Goal: Transaction & Acquisition: Purchase product/service

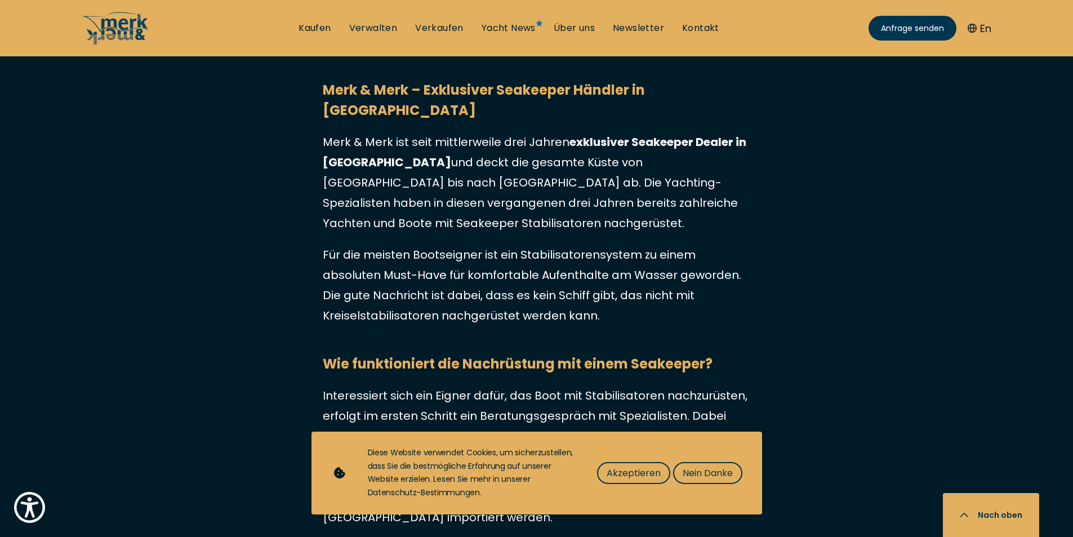
scroll to position [3660, 0]
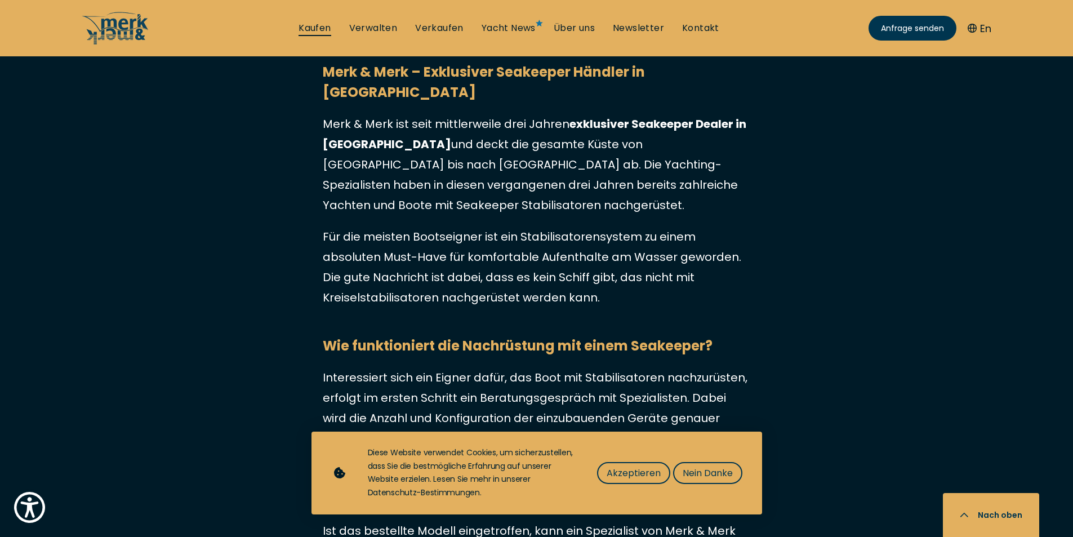
click at [313, 25] on link "Kaufen" at bounding box center [314, 28] width 32 height 12
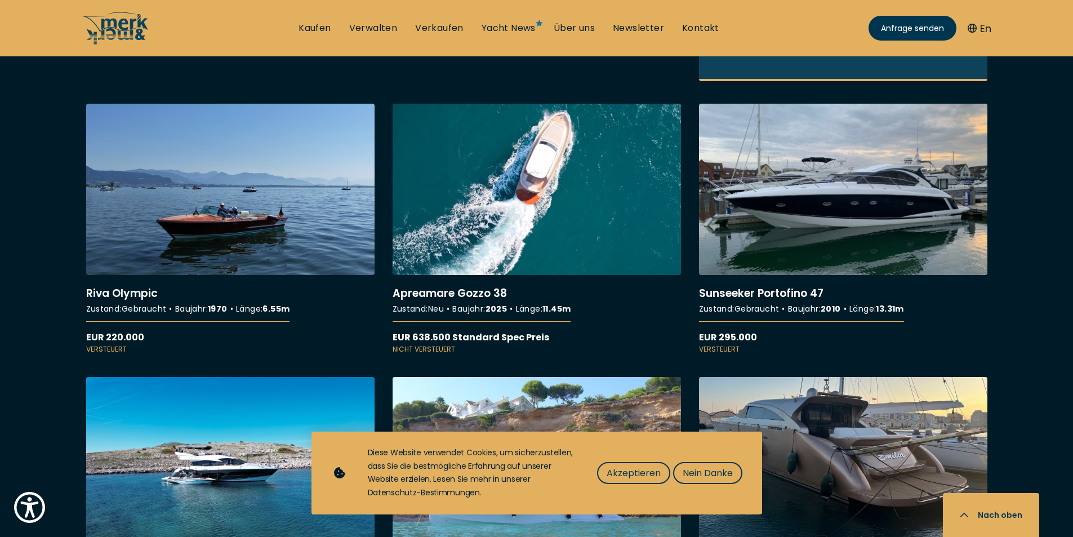
scroll to position [1689, 0]
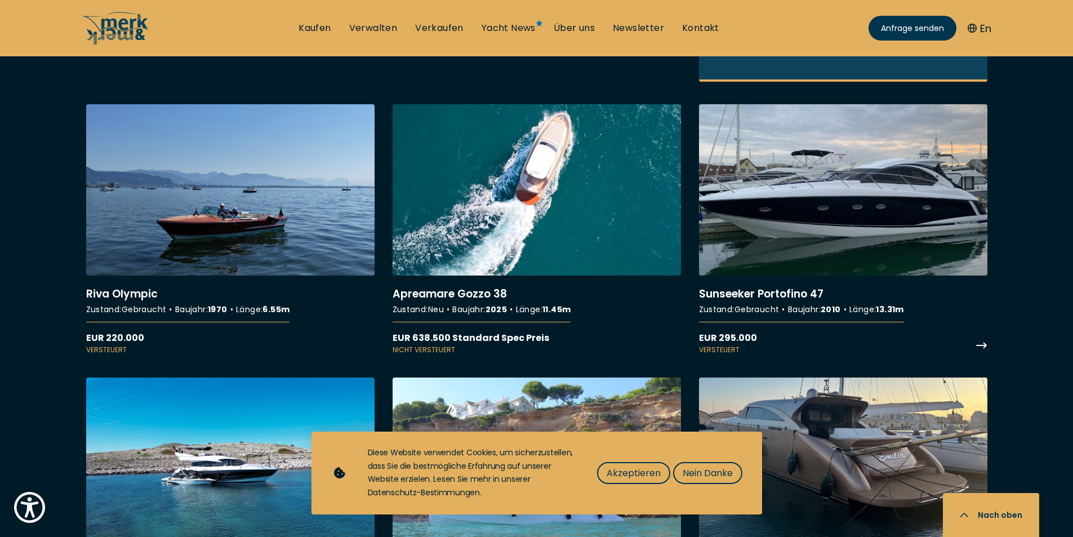
click at [834, 173] on link "More details about Sunseeker Portofino 47" at bounding box center [843, 229] width 288 height 251
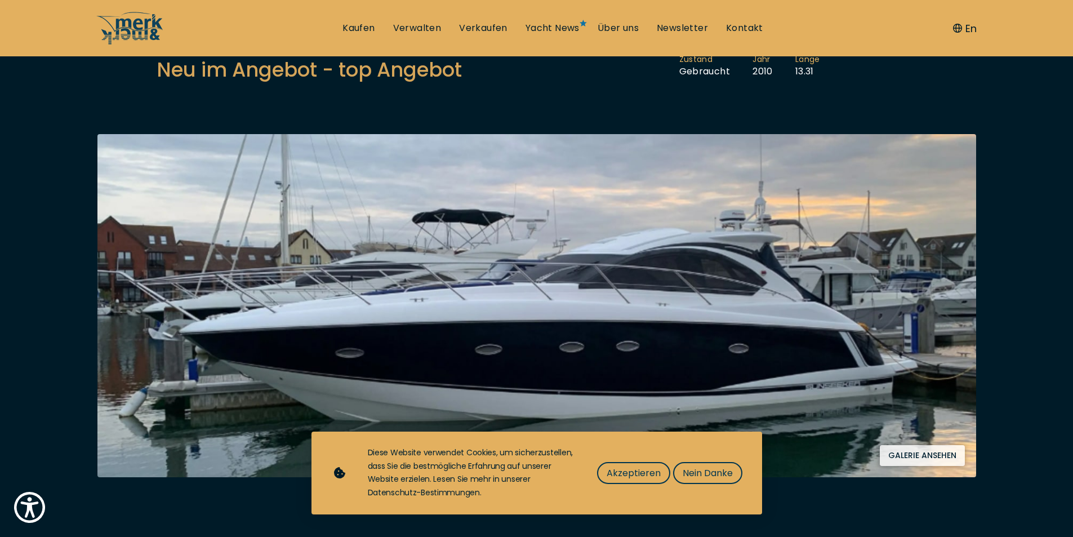
scroll to position [225, 0]
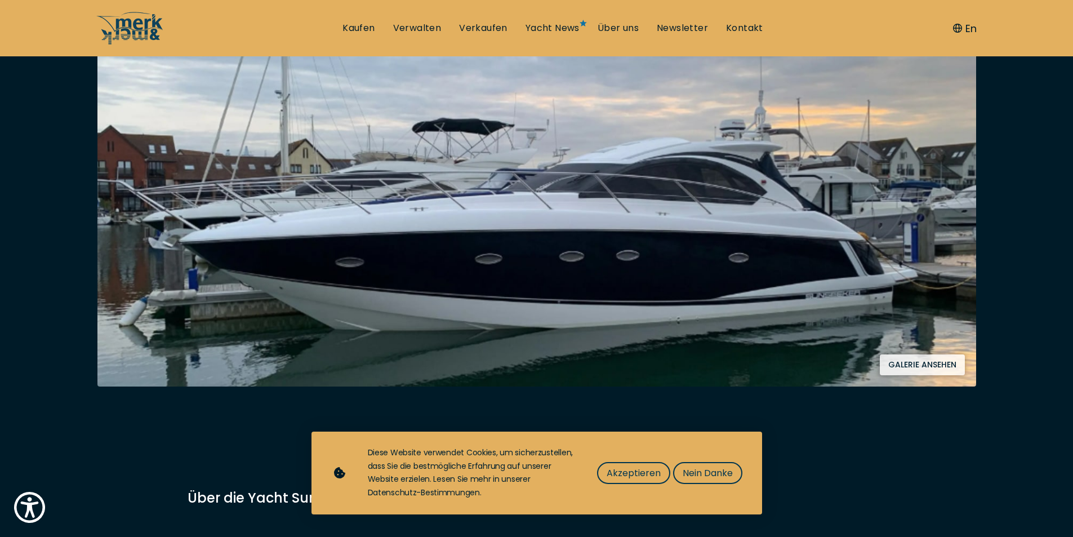
click at [938, 357] on button "Galerie ansehen" at bounding box center [922, 364] width 85 height 21
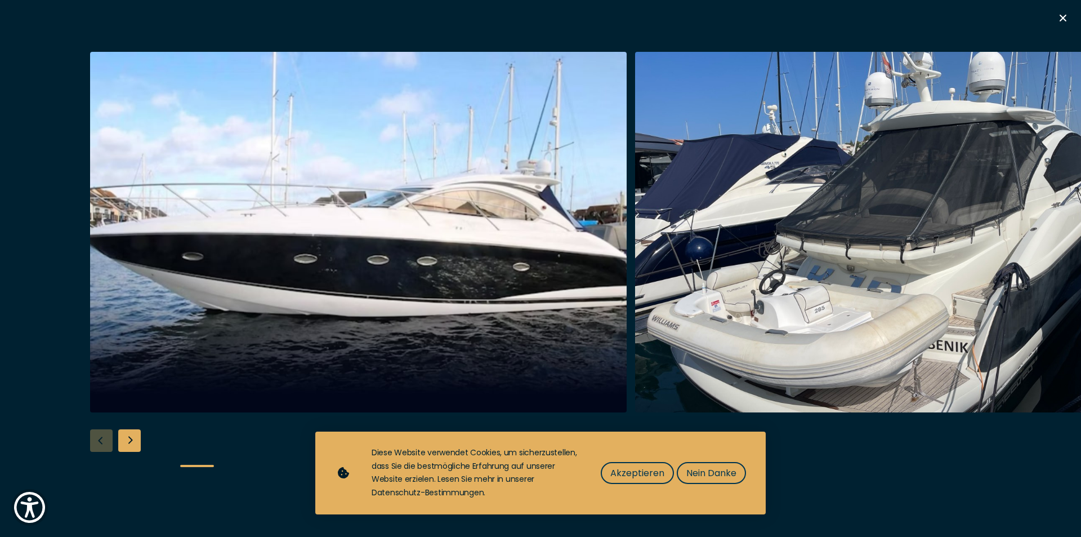
click at [539, 260] on img "button" at bounding box center [358, 232] width 537 height 360
click at [783, 258] on img "button" at bounding box center [903, 232] width 537 height 360
click at [130, 444] on div "Next slide" at bounding box center [129, 440] width 23 height 23
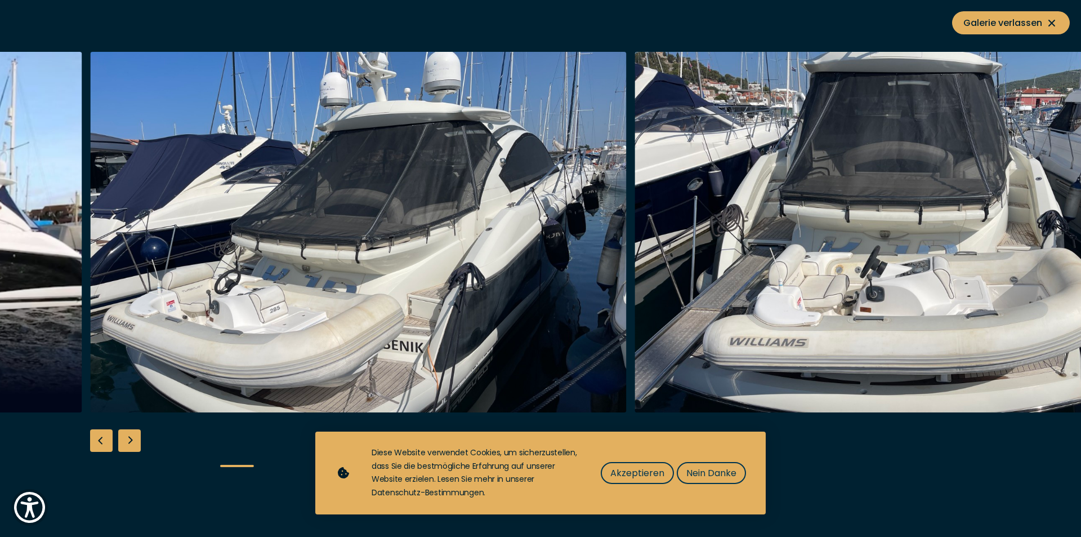
click at [130, 444] on div "Next slide" at bounding box center [129, 440] width 23 height 23
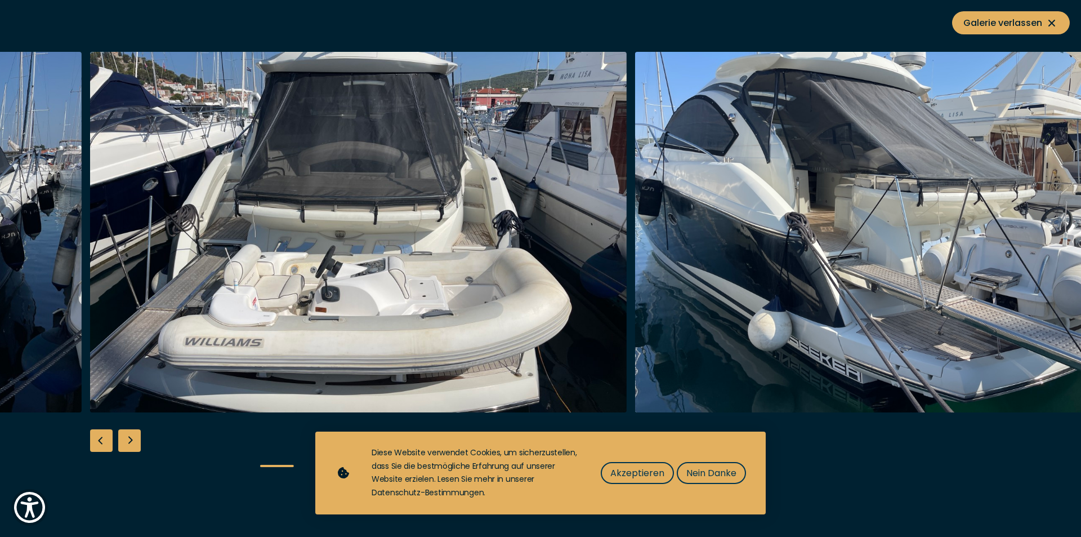
click at [130, 444] on div "Next slide" at bounding box center [129, 440] width 23 height 23
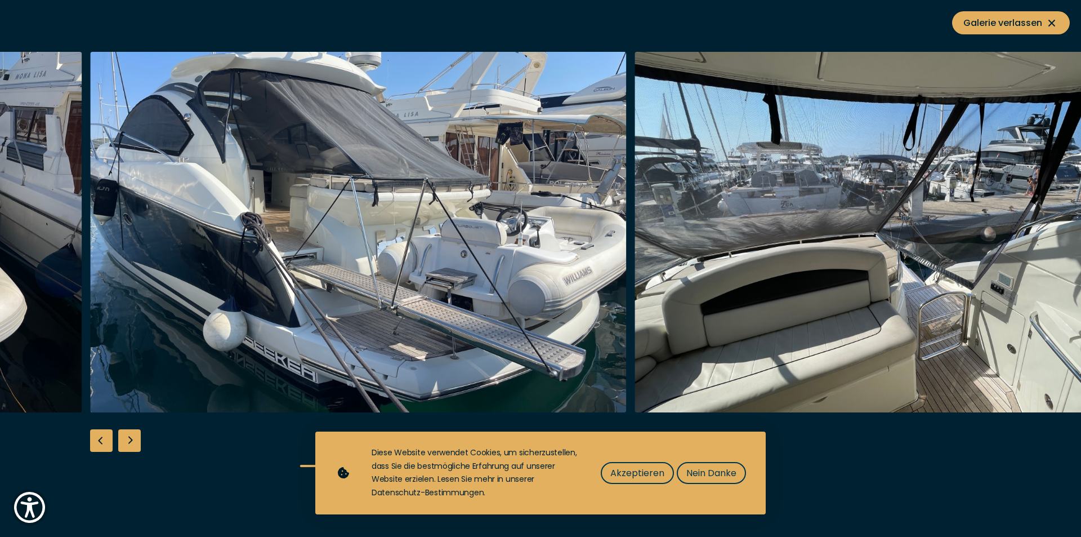
click at [130, 444] on div "Next slide" at bounding box center [129, 440] width 23 height 23
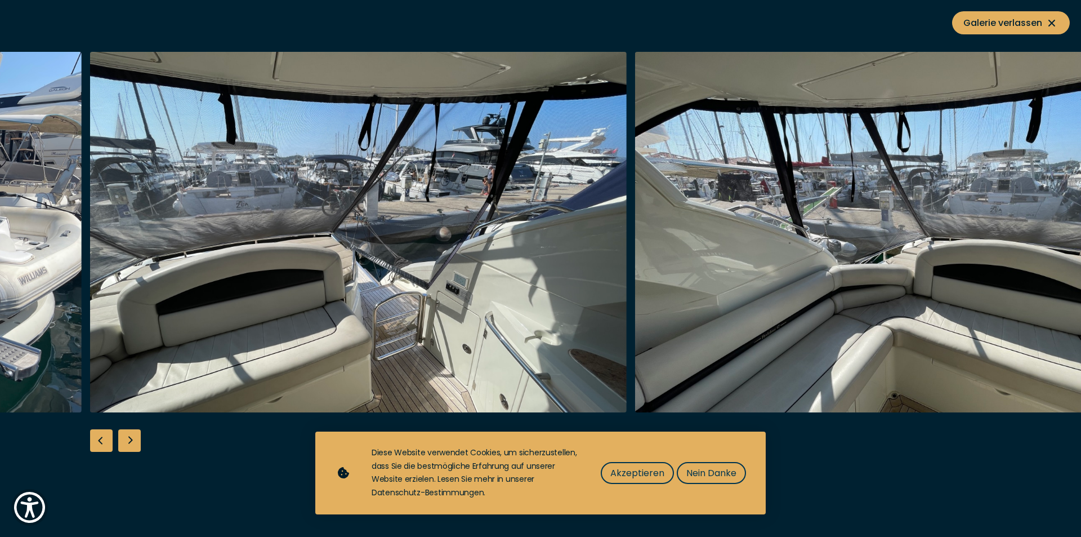
click at [130, 444] on div "Next slide" at bounding box center [129, 440] width 23 height 23
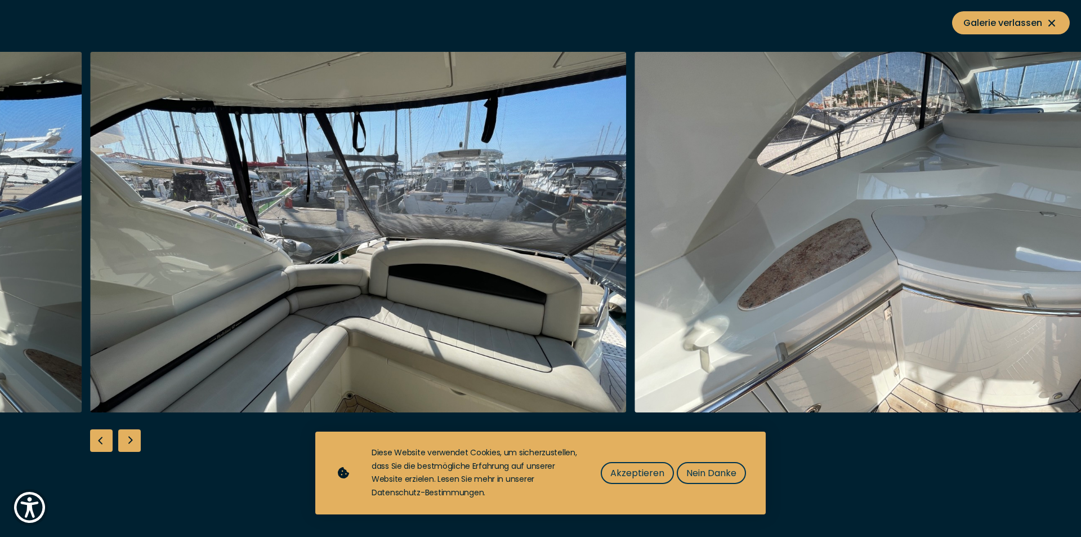
click at [130, 444] on div "Next slide" at bounding box center [129, 440] width 23 height 23
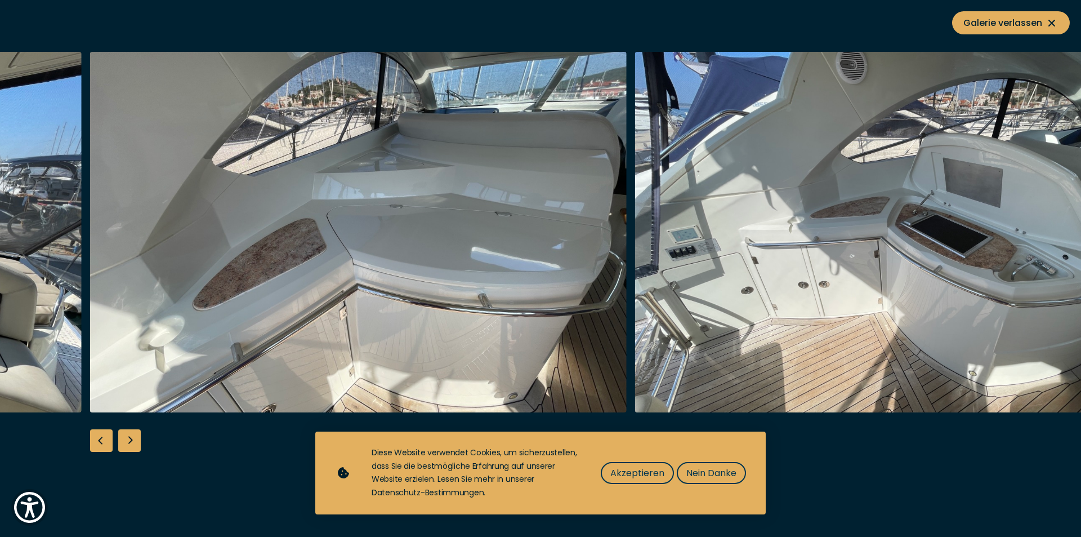
click at [130, 444] on div "Next slide" at bounding box center [129, 440] width 23 height 23
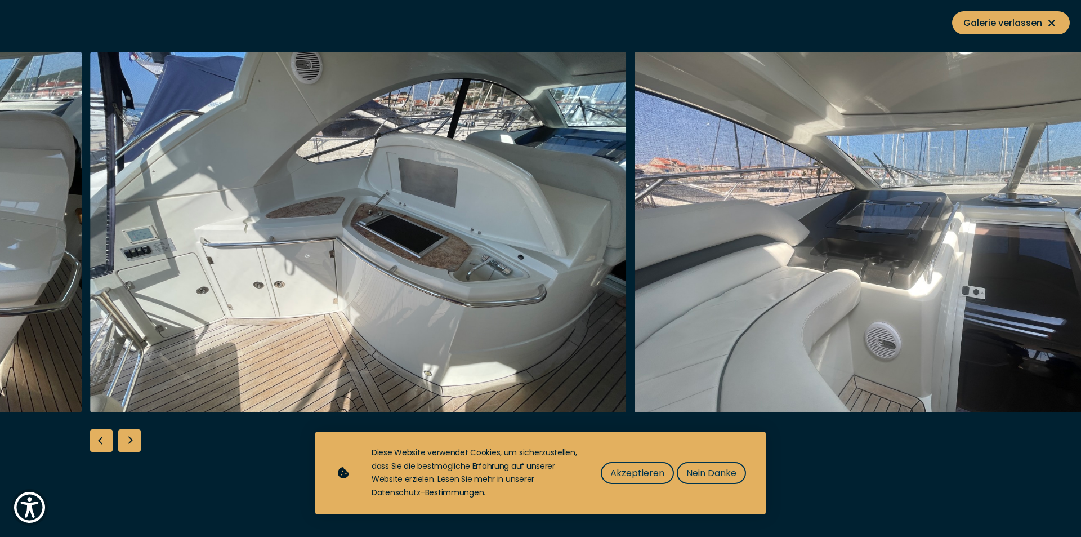
click at [130, 444] on div "Next slide" at bounding box center [129, 440] width 23 height 23
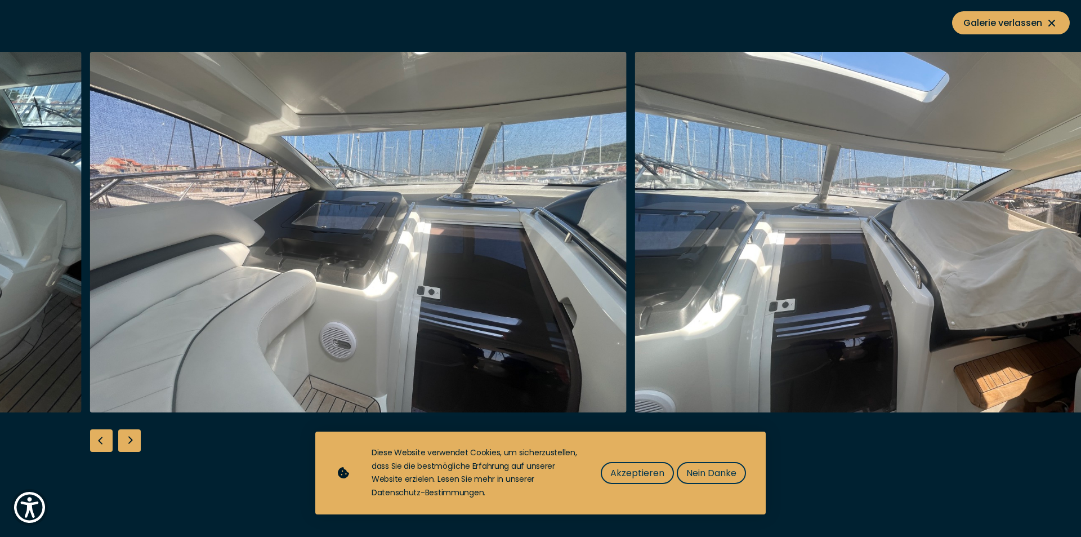
click at [130, 444] on div "Next slide" at bounding box center [129, 440] width 23 height 23
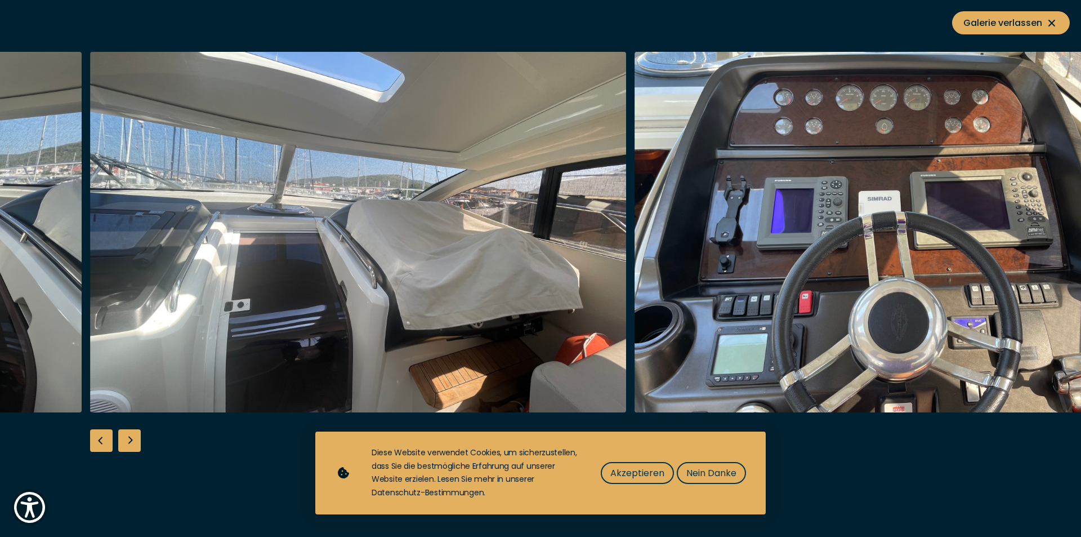
click at [130, 444] on div "Next slide" at bounding box center [129, 440] width 23 height 23
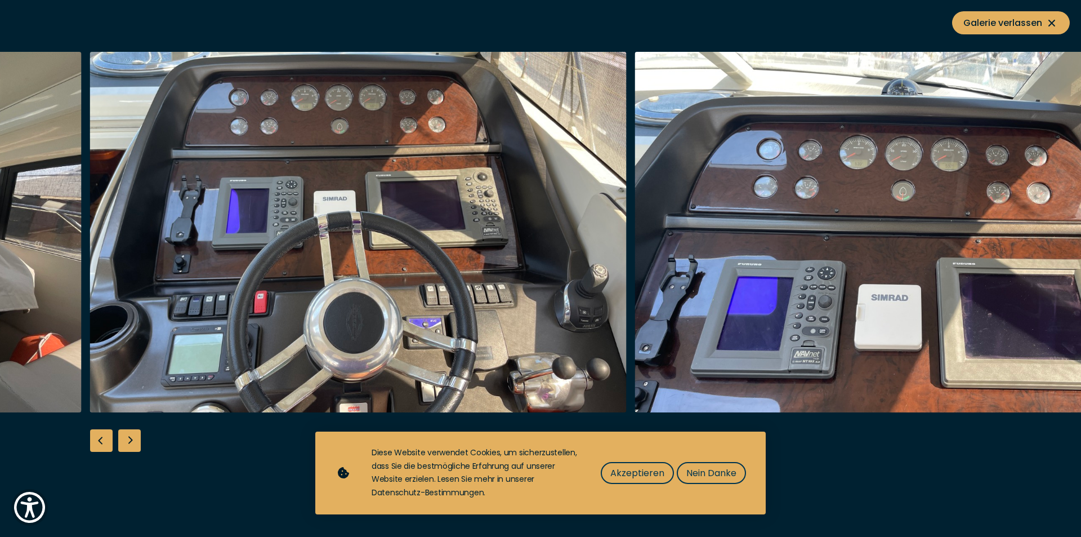
click at [130, 444] on div "Next slide" at bounding box center [129, 440] width 23 height 23
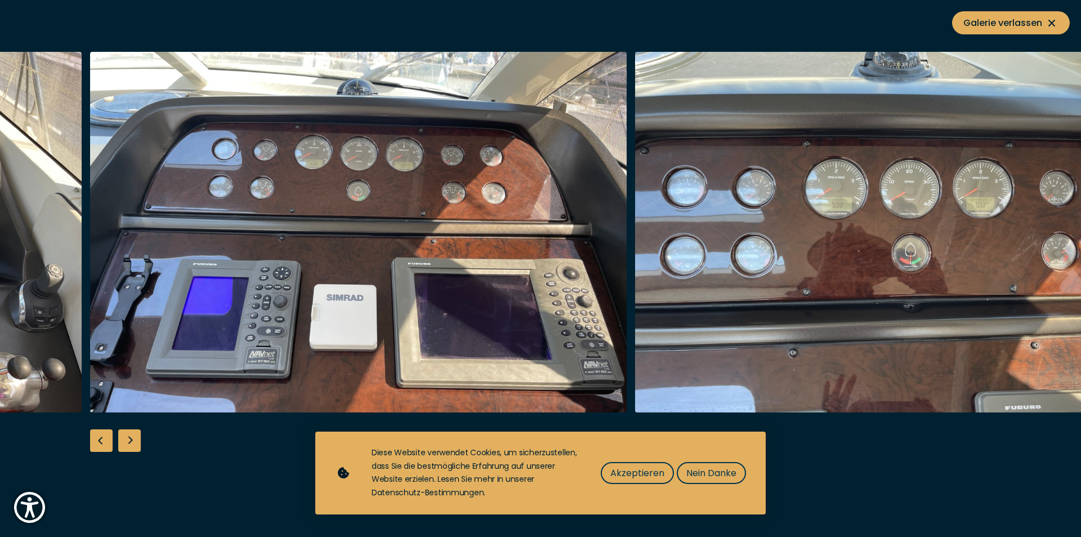
click at [130, 444] on div "Next slide" at bounding box center [129, 440] width 23 height 23
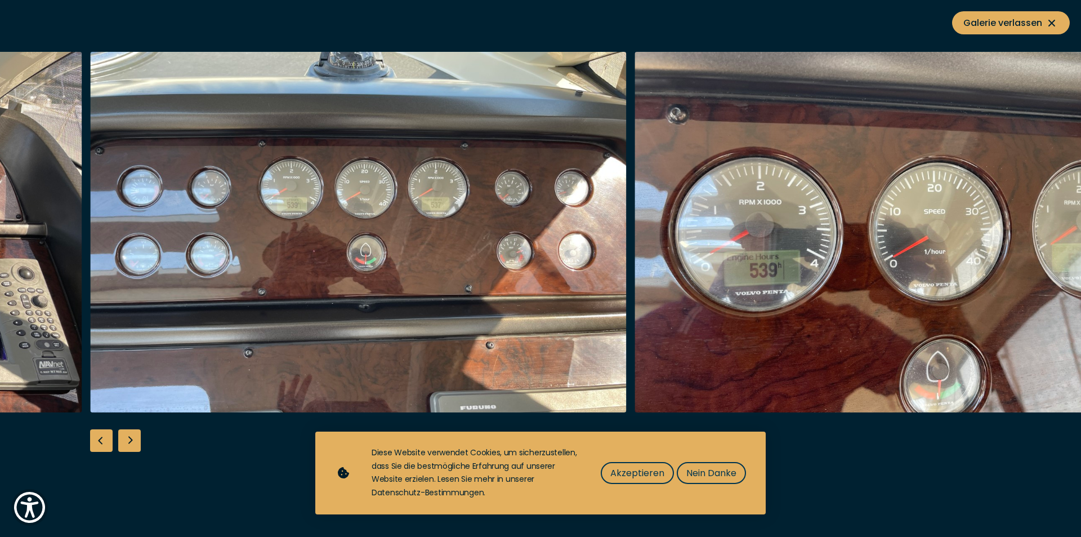
click at [130, 444] on div "Next slide" at bounding box center [129, 440] width 23 height 23
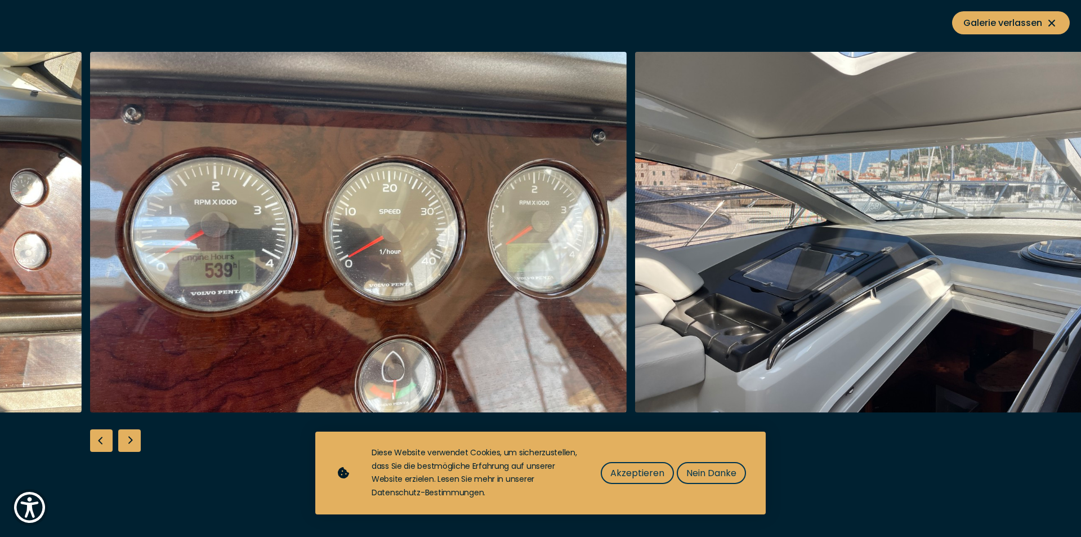
click at [130, 444] on div "Next slide" at bounding box center [129, 440] width 23 height 23
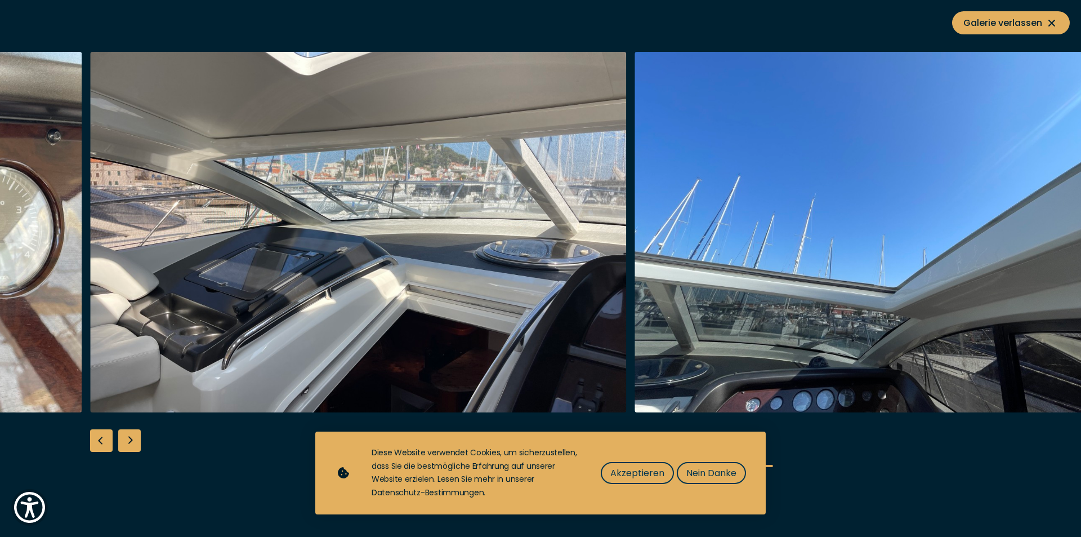
click at [130, 444] on div "Next slide" at bounding box center [129, 440] width 23 height 23
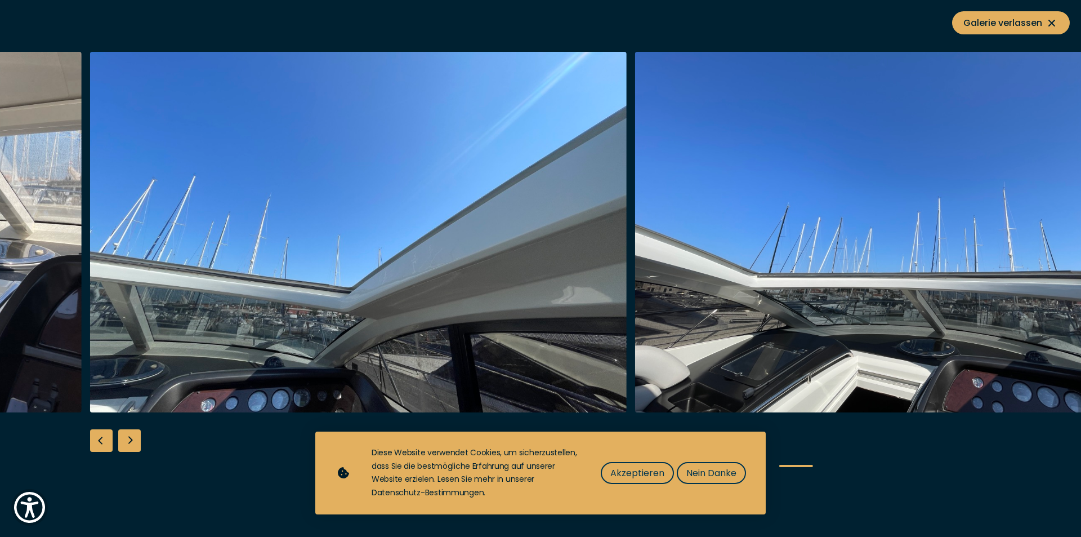
click at [130, 444] on div "Next slide" at bounding box center [129, 440] width 23 height 23
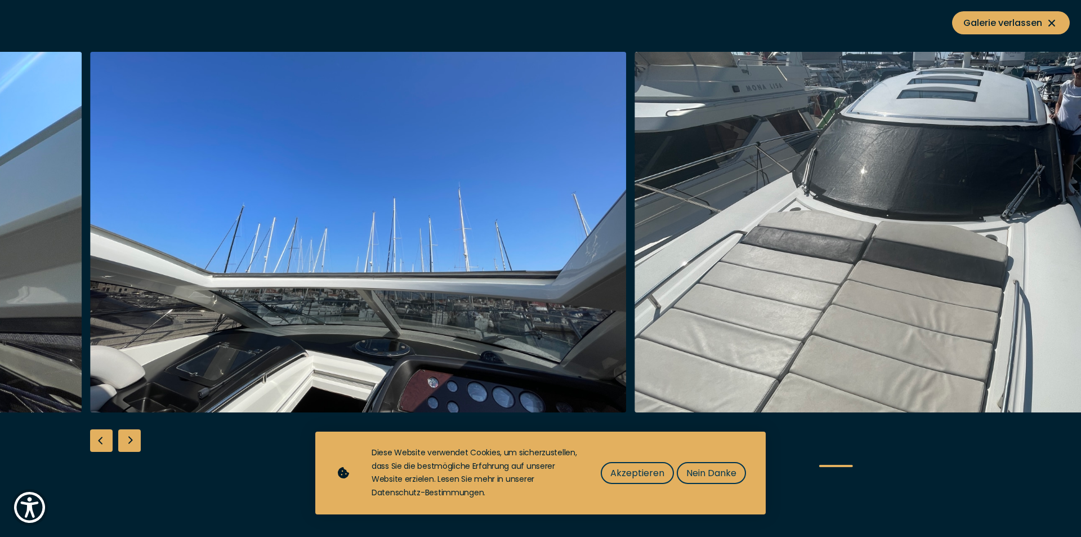
click at [130, 444] on div "Next slide" at bounding box center [129, 440] width 23 height 23
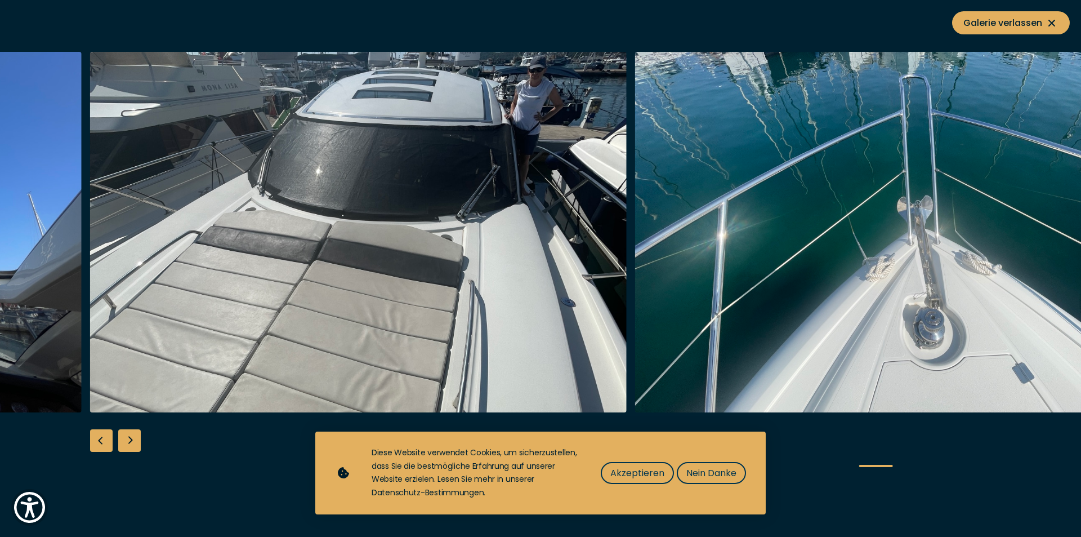
click at [130, 444] on div "Next slide" at bounding box center [129, 440] width 23 height 23
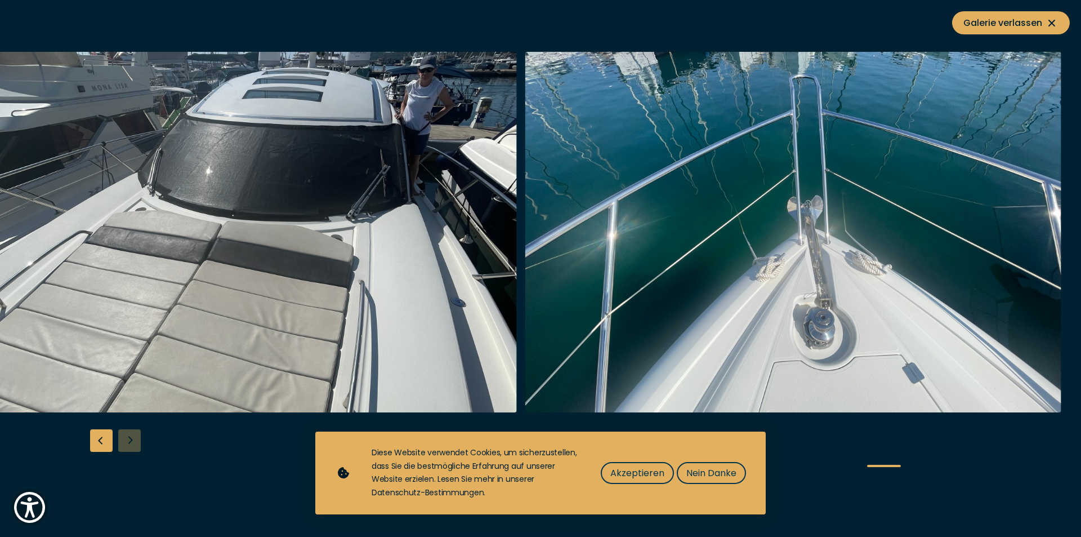
click at [130, 444] on div at bounding box center [540, 269] width 1081 height 434
click at [1014, 22] on span "Galerie verlassen" at bounding box center [1011, 23] width 95 height 14
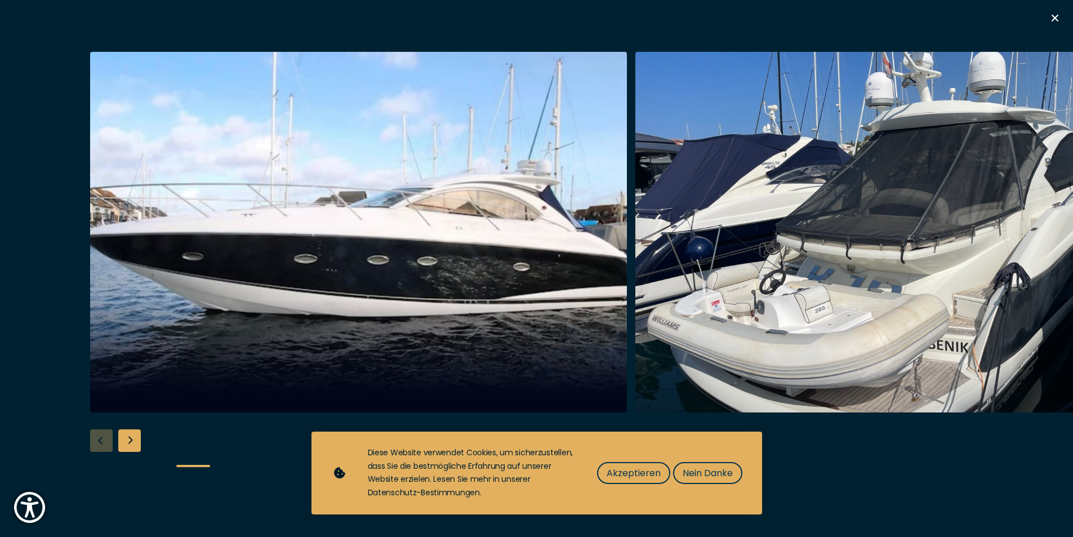
scroll to position [619, 0]
click at [650, 476] on span "Akzeptieren" at bounding box center [634, 473] width 54 height 14
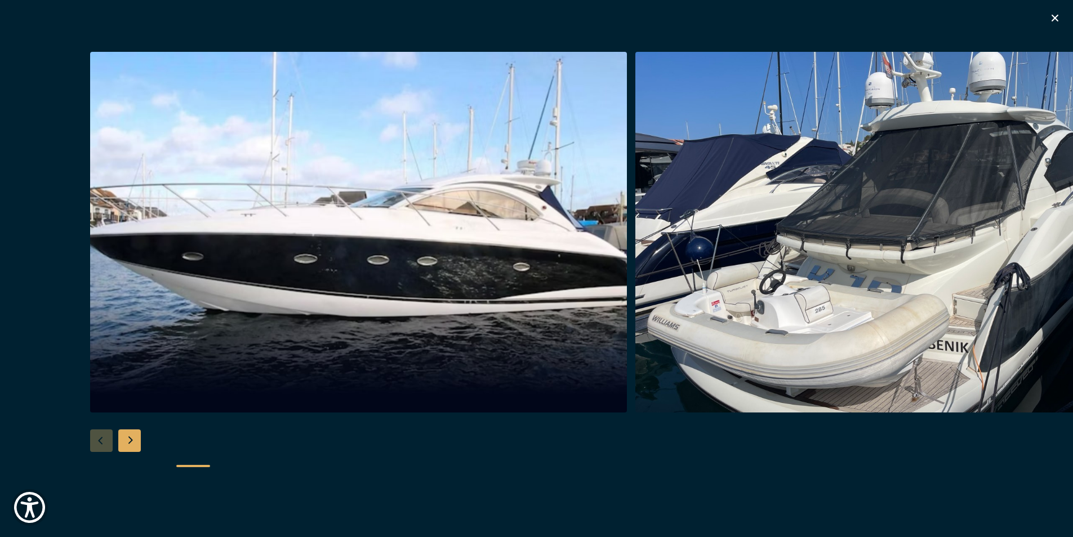
scroll to position [845, 0]
click at [1051, 16] on icon "button" at bounding box center [1055, 18] width 14 height 14
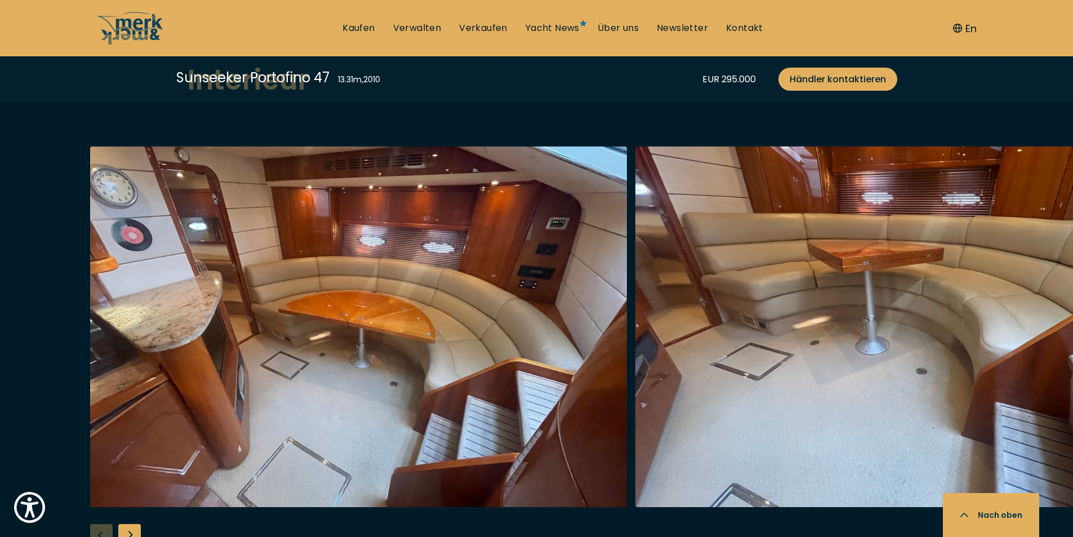
scroll to position [1858, 0]
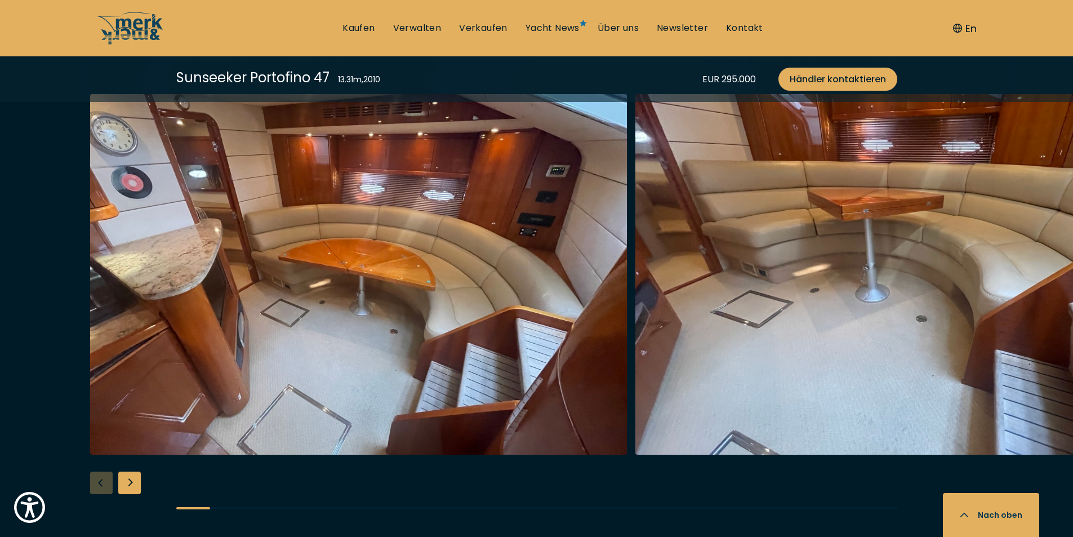
click at [355, 324] on img "button" at bounding box center [358, 274] width 537 height 360
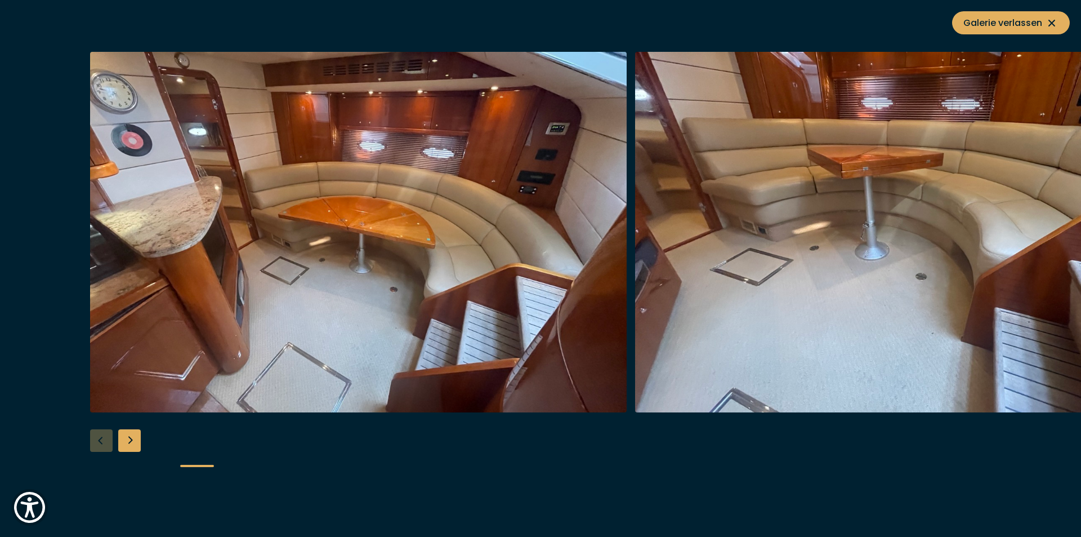
click at [779, 279] on img "button" at bounding box center [903, 232] width 537 height 360
click at [126, 439] on div "Next slide" at bounding box center [129, 440] width 23 height 23
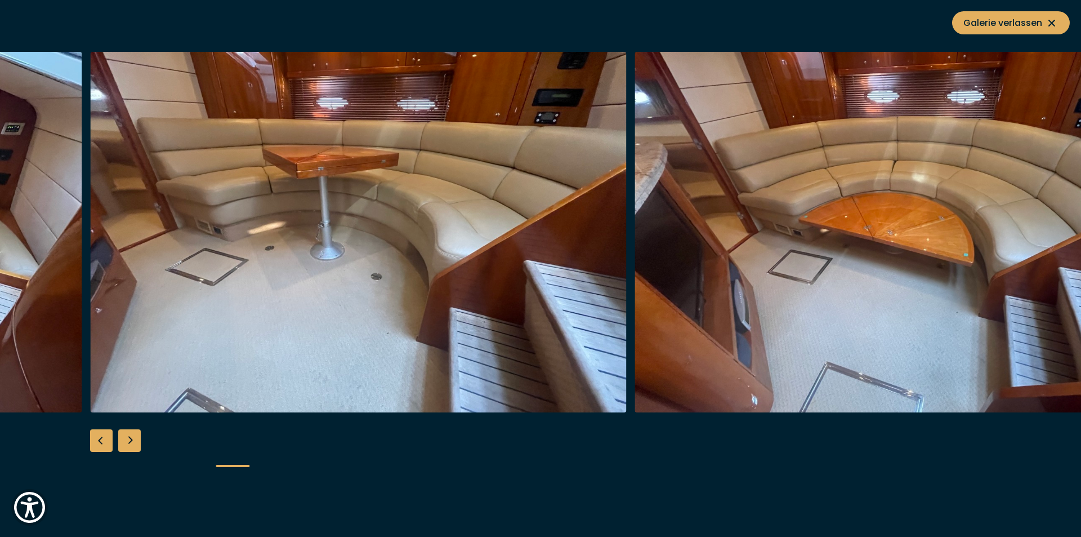
click at [126, 439] on div "Next slide" at bounding box center [129, 440] width 23 height 23
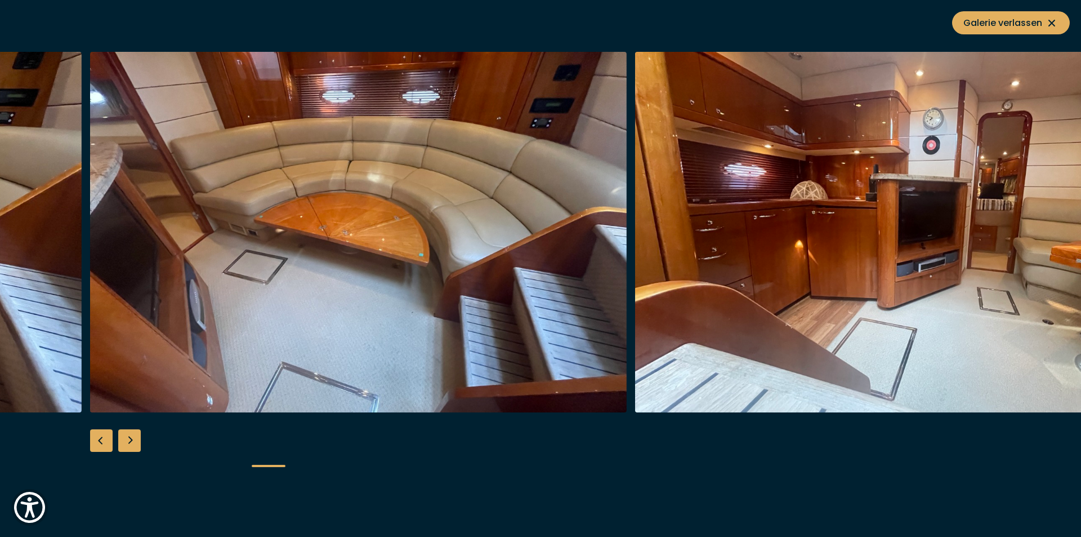
click at [100, 436] on div "Previous slide" at bounding box center [101, 440] width 23 height 23
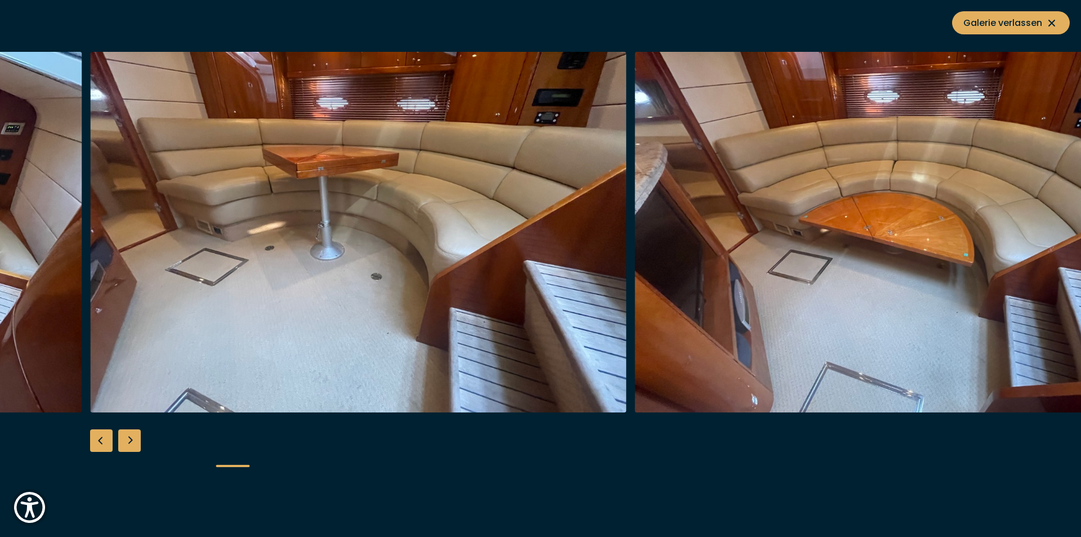
click at [130, 435] on div "Next slide" at bounding box center [129, 440] width 23 height 23
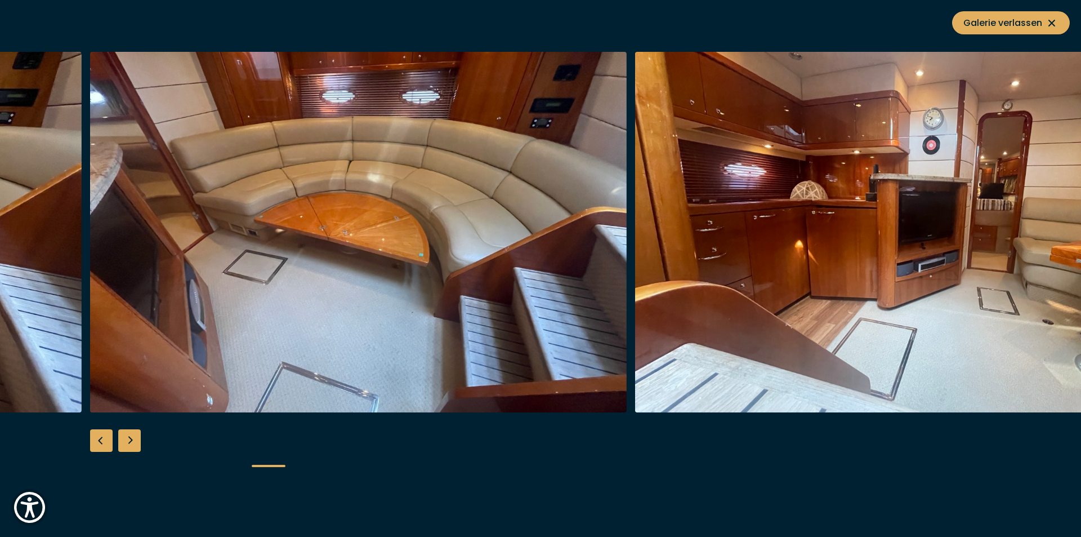
click at [130, 434] on div "Next slide" at bounding box center [129, 440] width 23 height 23
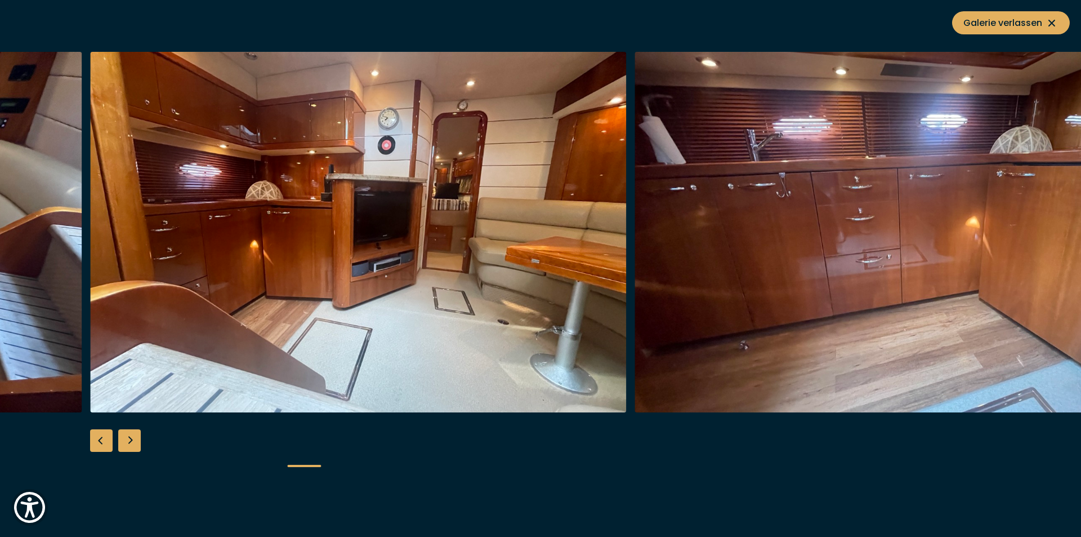
click at [130, 434] on div "Next slide" at bounding box center [129, 440] width 23 height 23
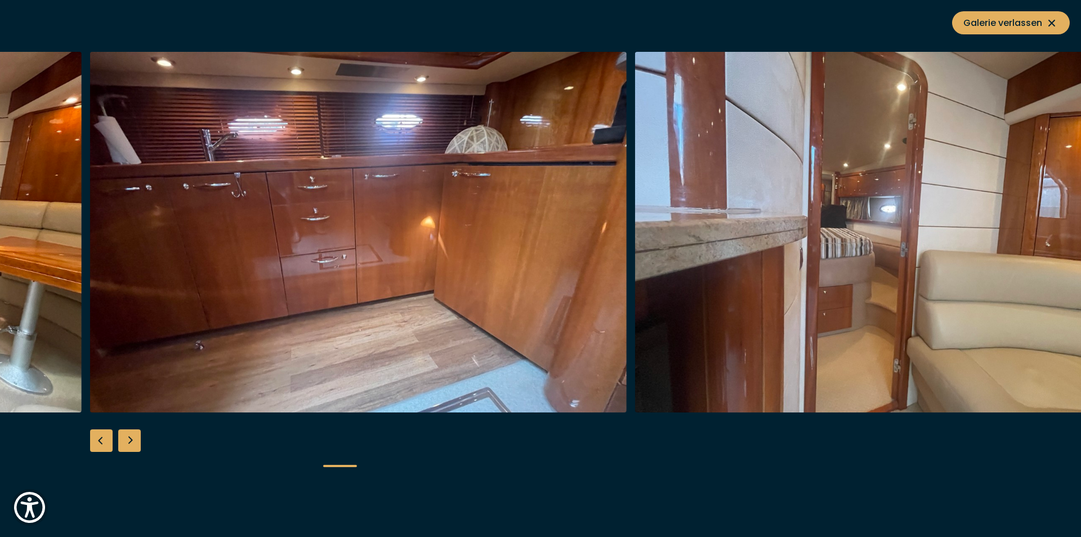
click at [130, 432] on div "Next slide" at bounding box center [129, 440] width 23 height 23
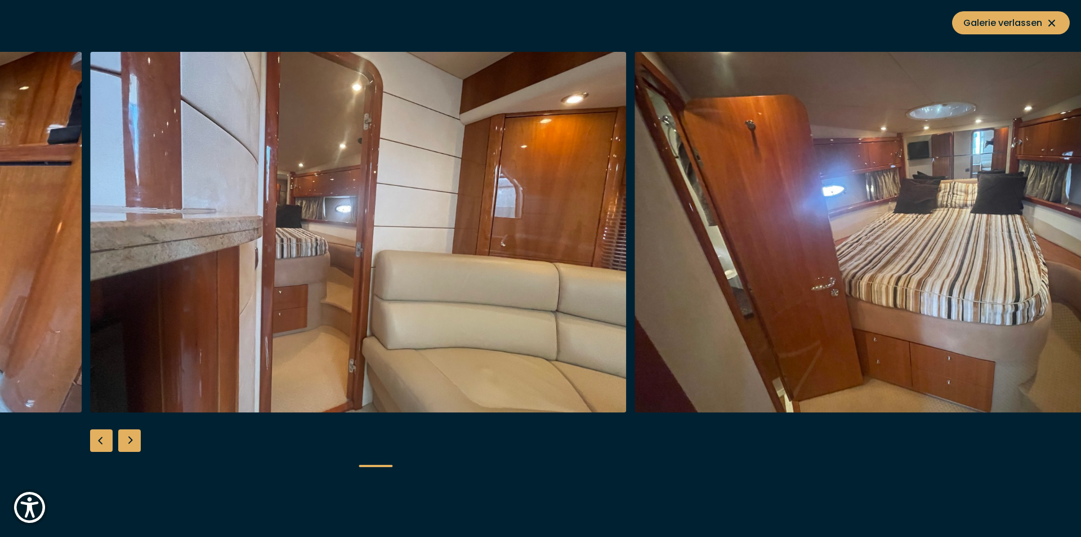
click at [130, 431] on div "Next slide" at bounding box center [129, 440] width 23 height 23
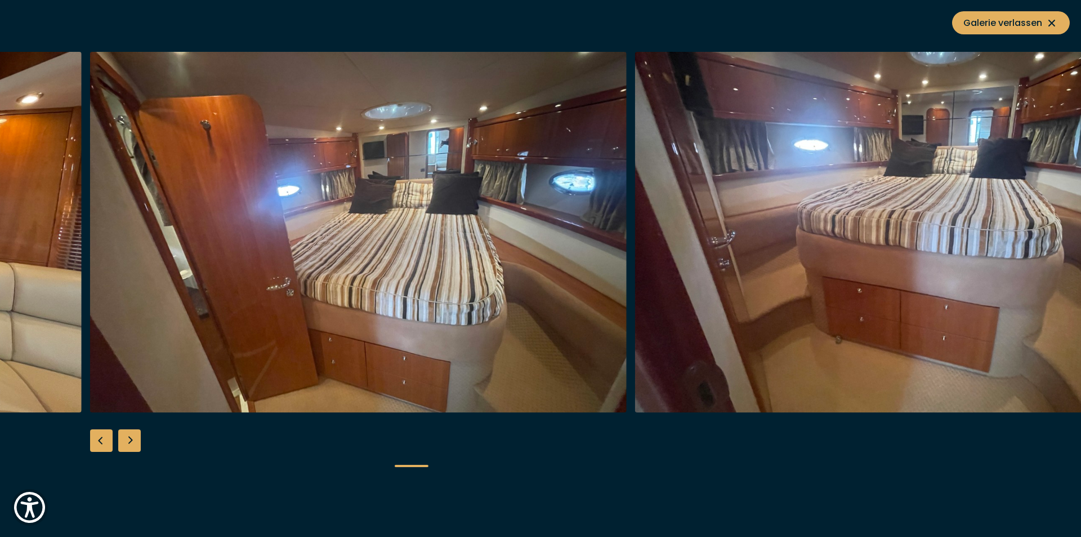
click at [130, 431] on div "Next slide" at bounding box center [129, 440] width 23 height 23
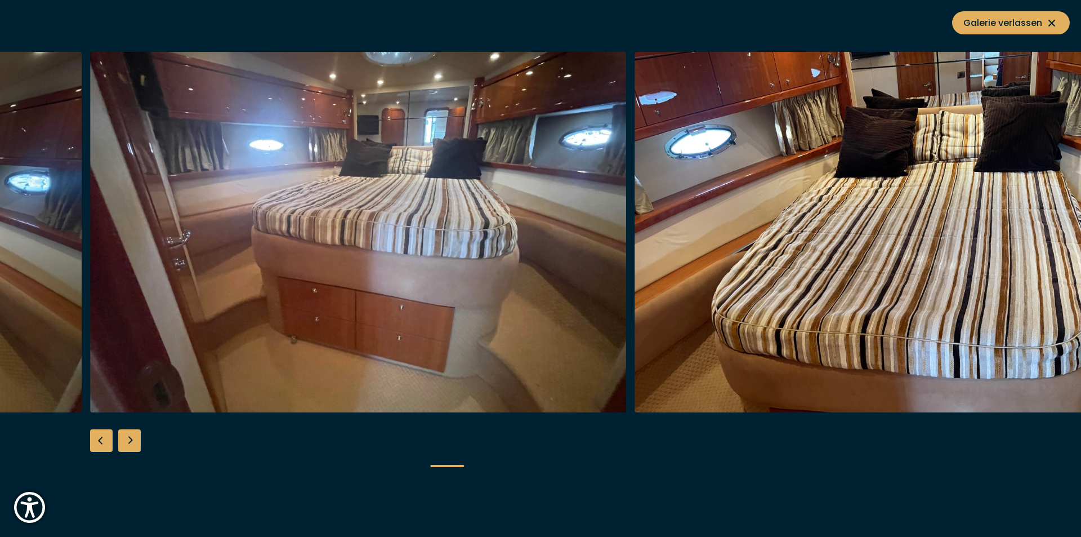
click at [130, 431] on div "Next slide" at bounding box center [129, 440] width 23 height 23
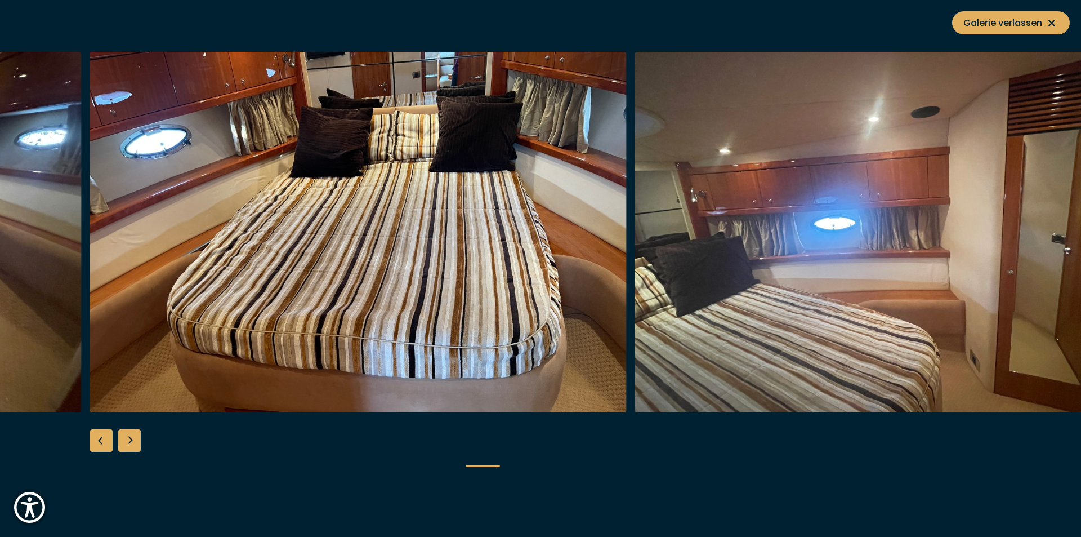
click at [130, 431] on div "Next slide" at bounding box center [129, 440] width 23 height 23
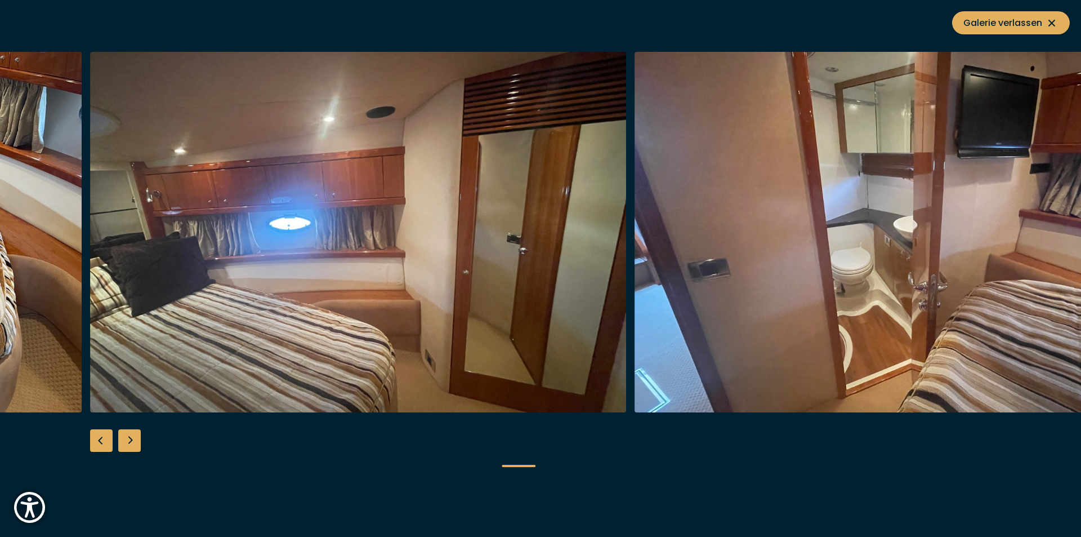
click at [130, 431] on div "Next slide" at bounding box center [129, 440] width 23 height 23
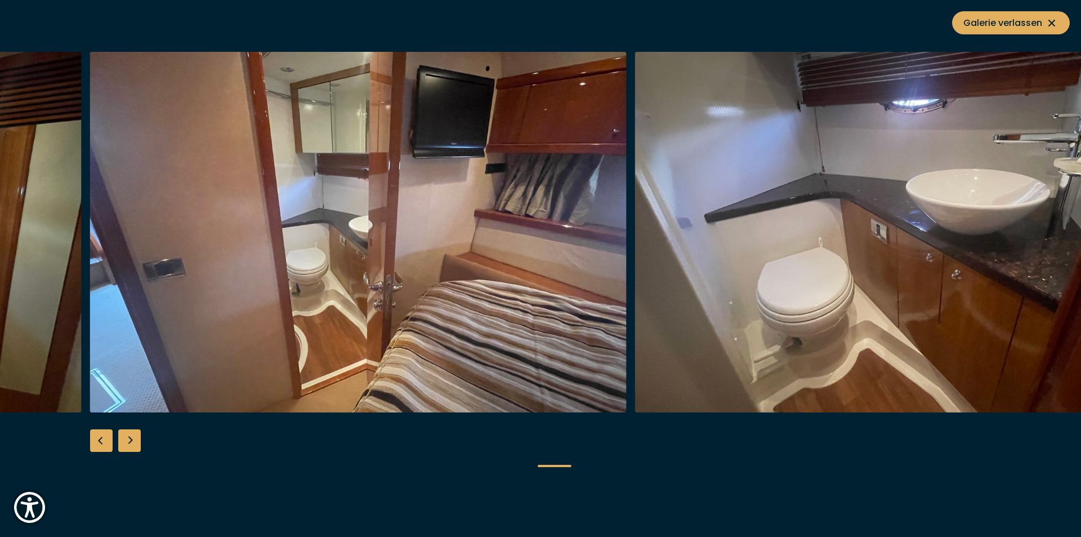
click at [130, 431] on div "Next slide" at bounding box center [129, 440] width 23 height 23
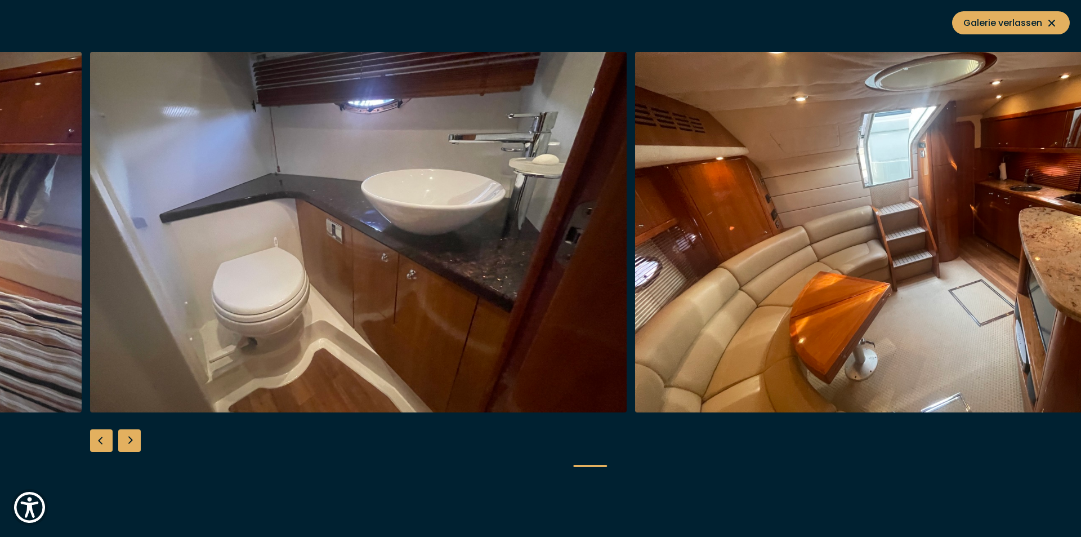
click at [130, 431] on div "Next slide" at bounding box center [129, 440] width 23 height 23
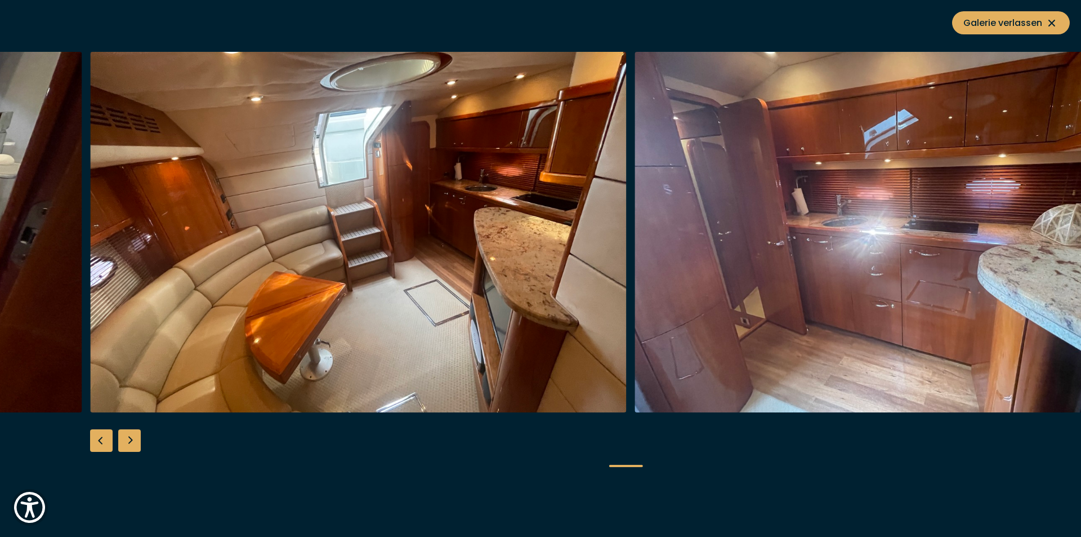
click at [130, 431] on div "Next slide" at bounding box center [129, 440] width 23 height 23
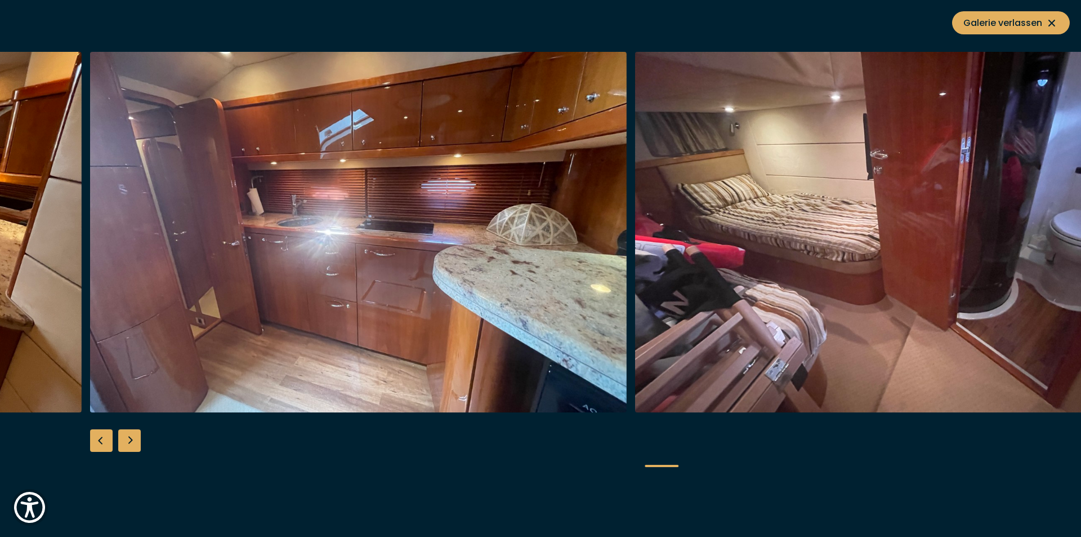
click at [130, 431] on div "Next slide" at bounding box center [129, 440] width 23 height 23
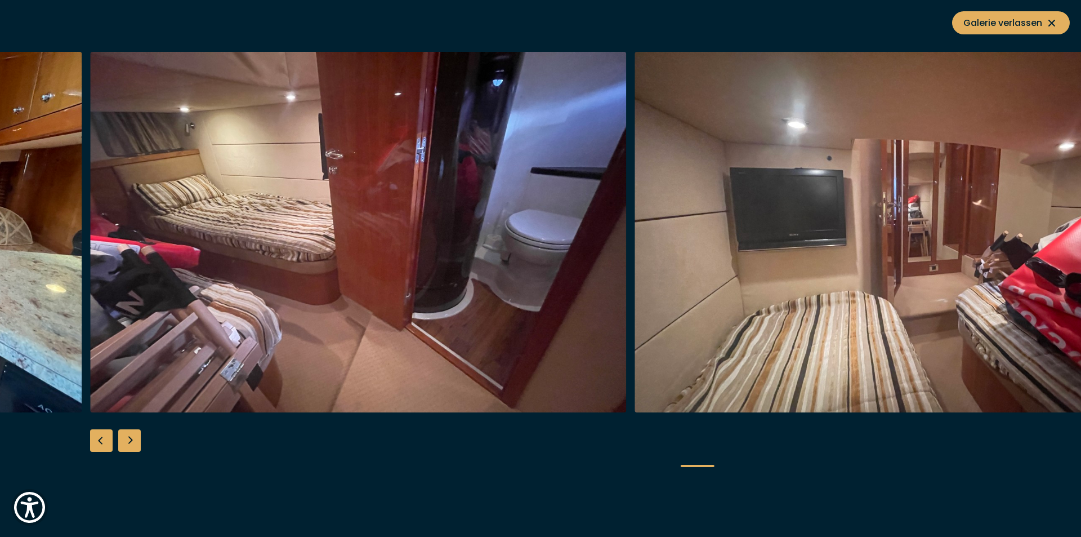
click at [130, 431] on div "Next slide" at bounding box center [129, 440] width 23 height 23
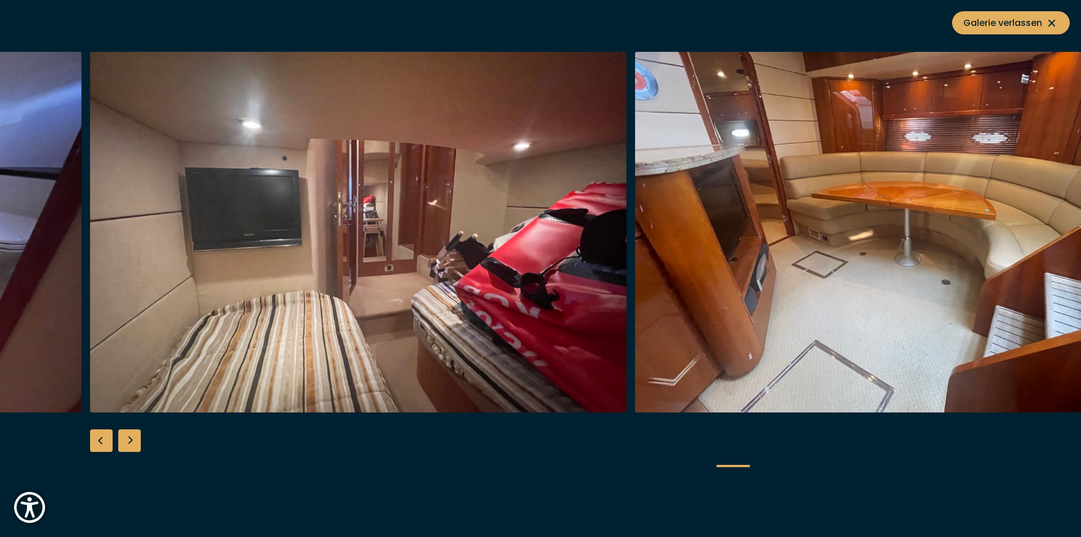
click at [130, 431] on div "Next slide" at bounding box center [129, 440] width 23 height 23
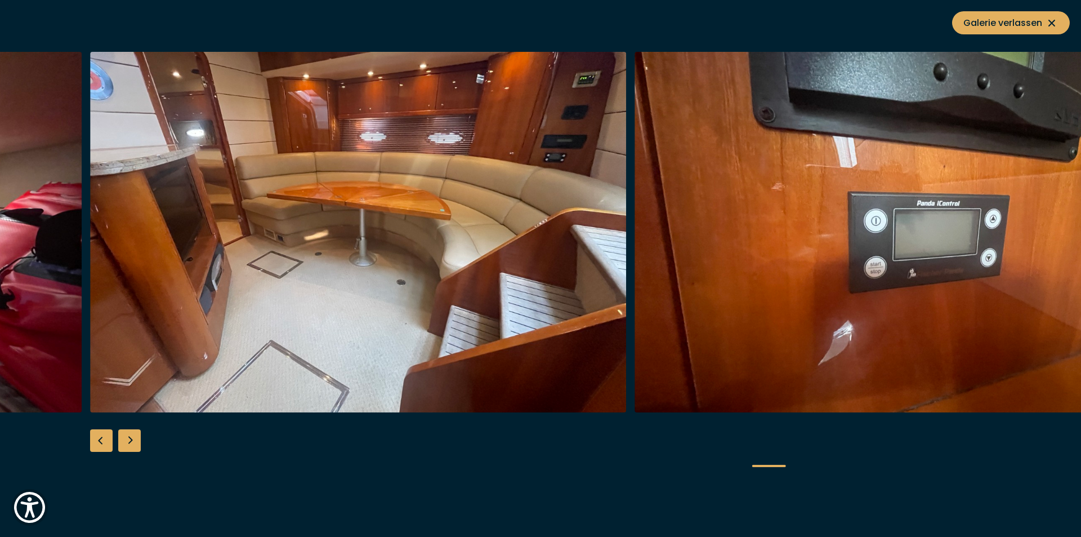
click at [130, 431] on div "Next slide" at bounding box center [129, 440] width 23 height 23
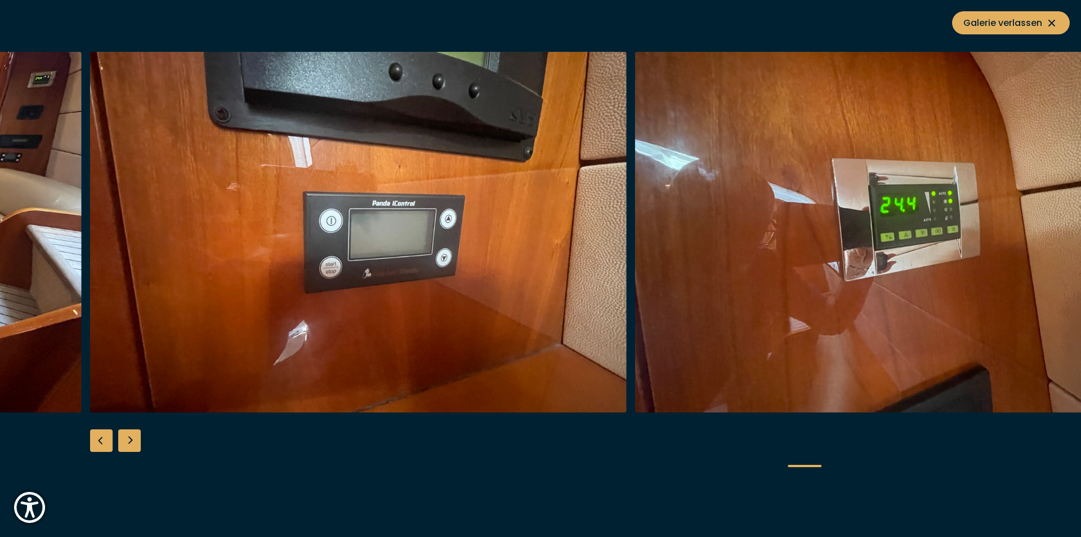
click at [130, 431] on div "Next slide" at bounding box center [129, 440] width 23 height 23
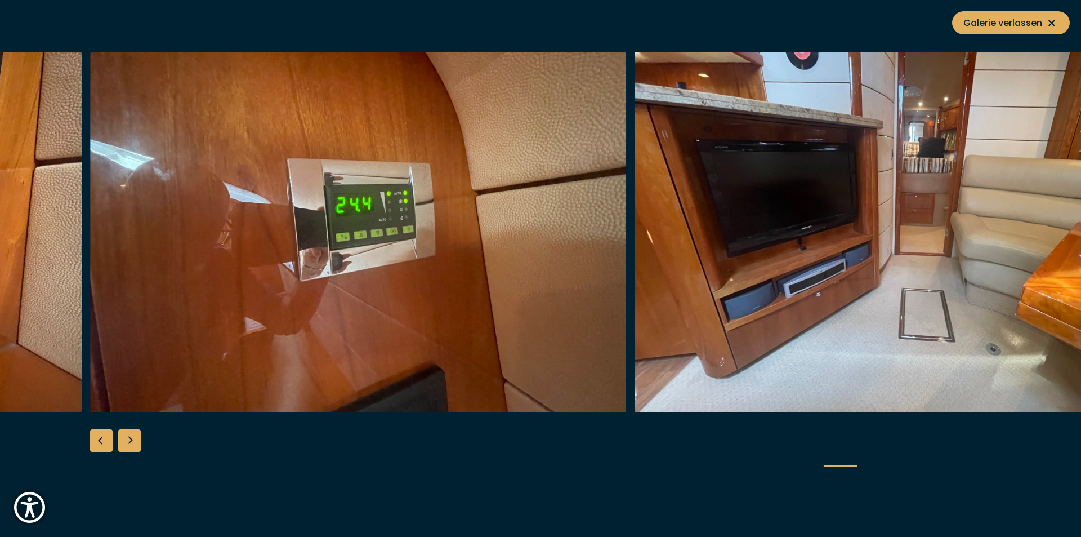
click at [130, 431] on div "Next slide" at bounding box center [129, 440] width 23 height 23
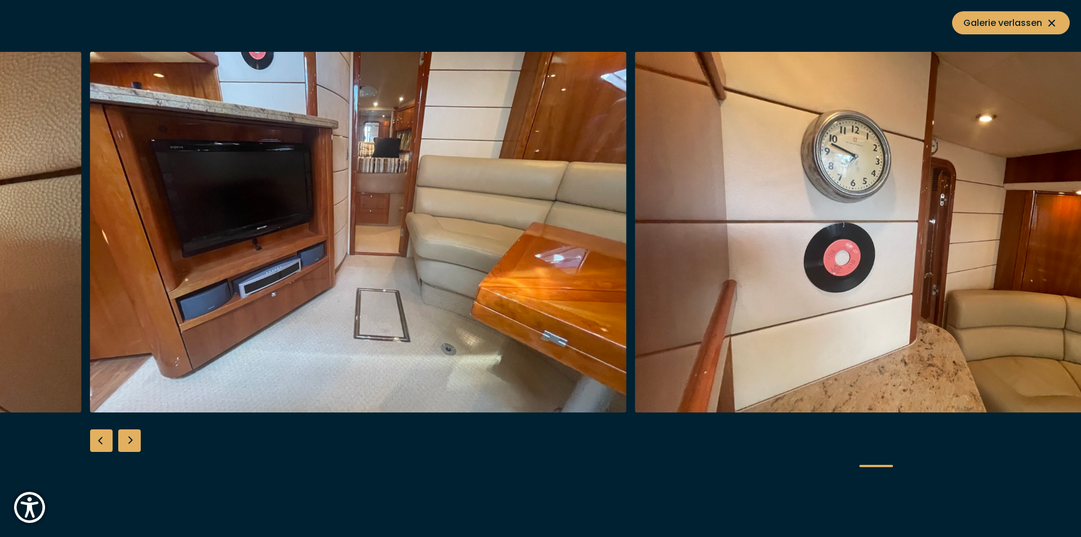
click at [130, 431] on div "Next slide" at bounding box center [129, 440] width 23 height 23
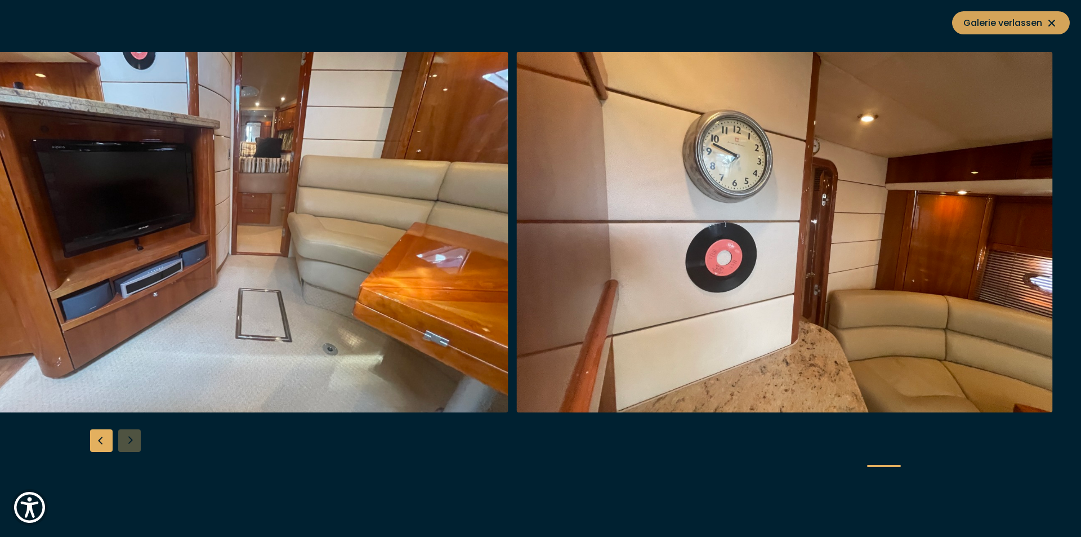
click at [1040, 21] on span "Galerie verlassen" at bounding box center [1011, 23] width 95 height 14
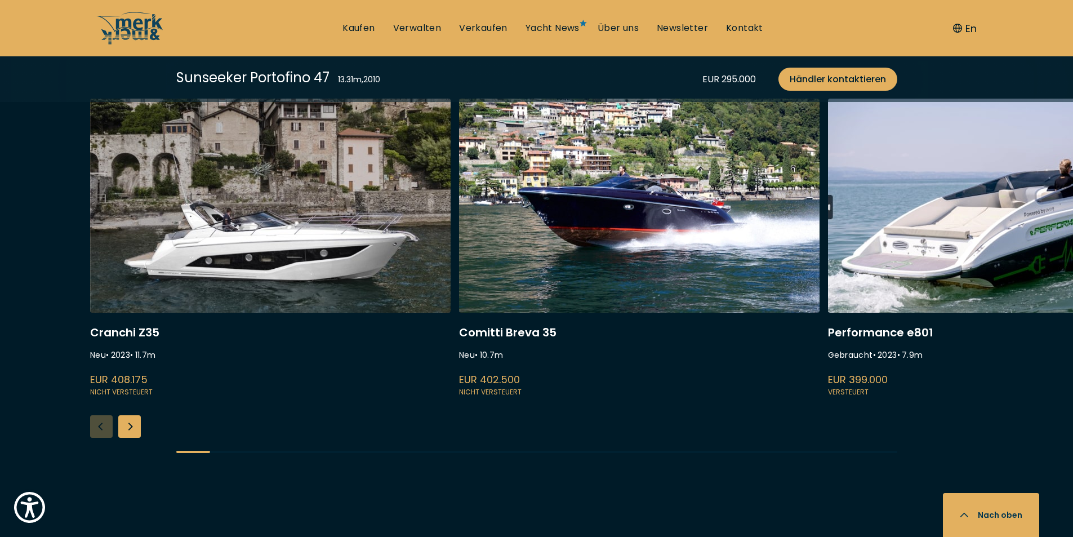
scroll to position [2816, 0]
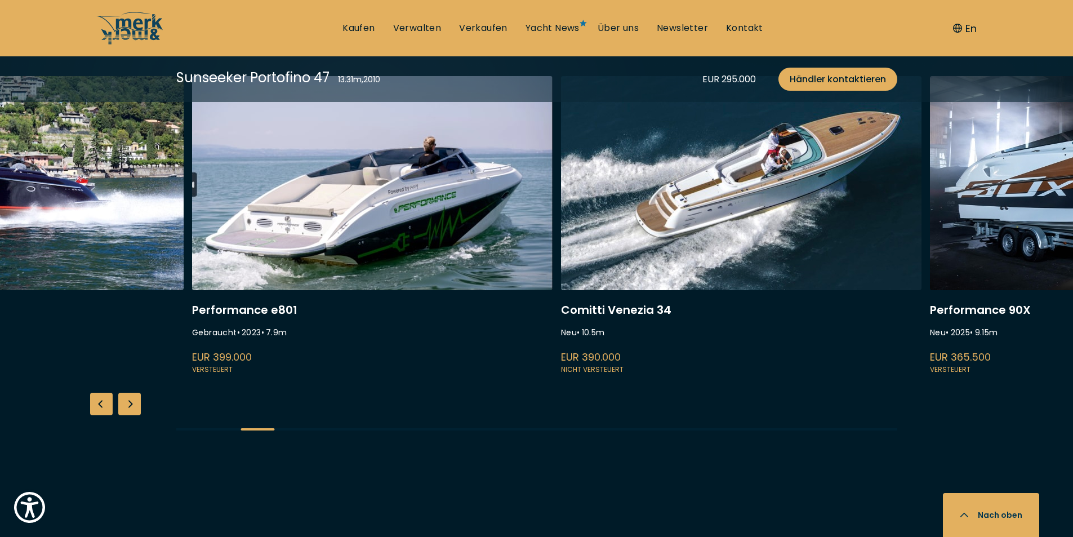
click at [310, 262] on link at bounding box center [372, 226] width 360 height 300
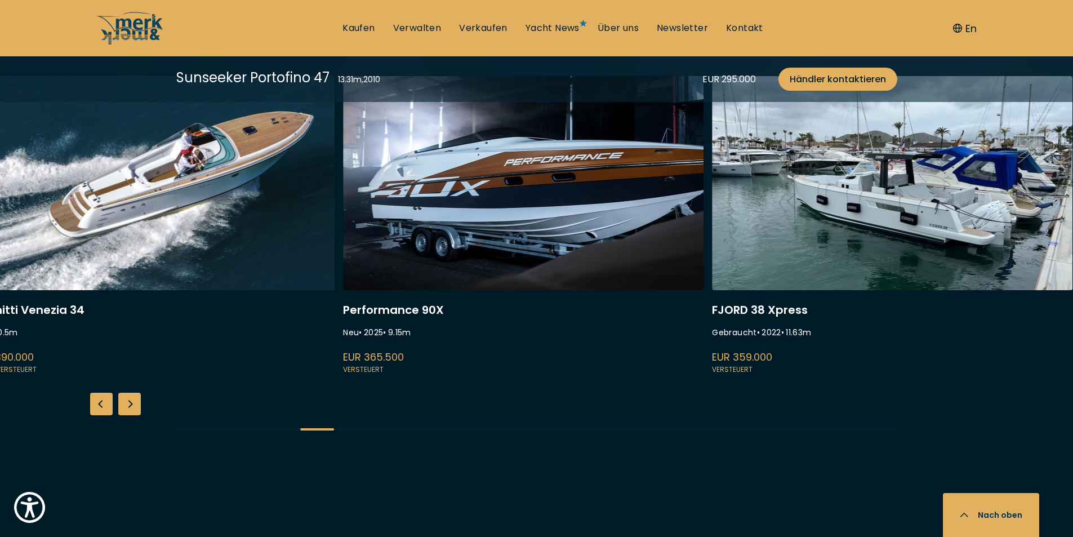
click at [245, 204] on link at bounding box center [154, 226] width 360 height 300
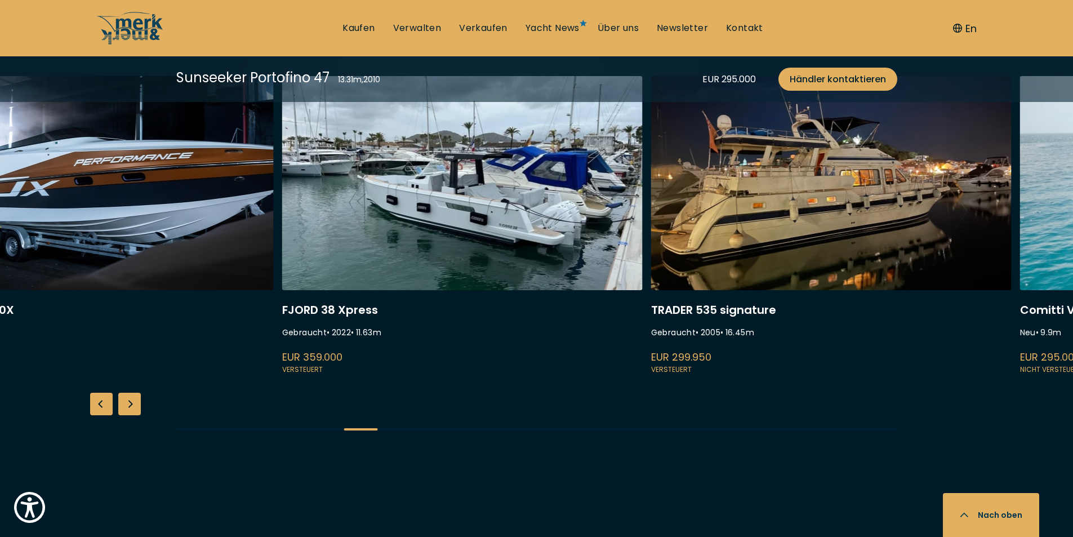
click at [435, 242] on link at bounding box center [462, 226] width 360 height 300
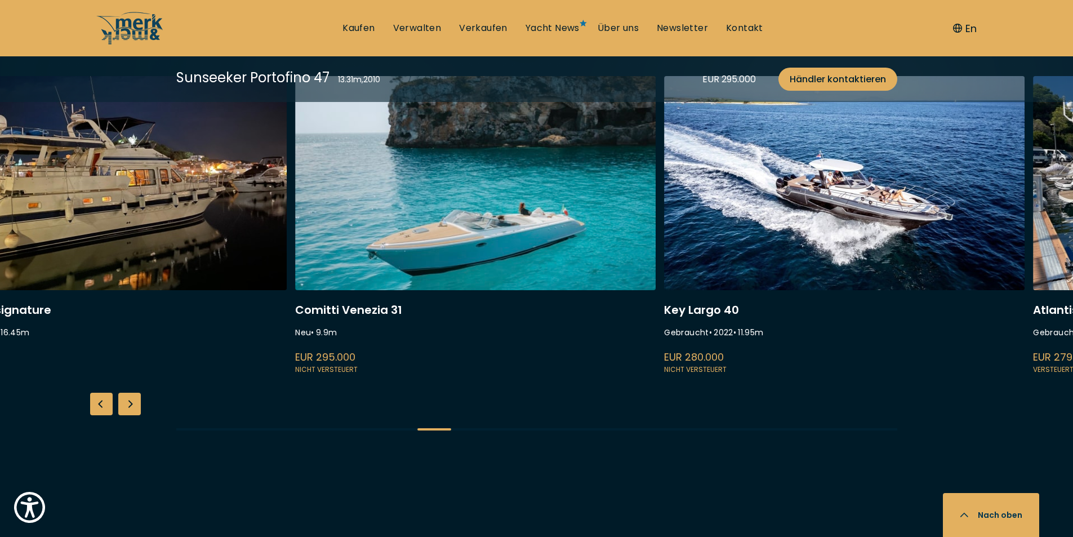
click at [131, 261] on link at bounding box center [106, 226] width 360 height 300
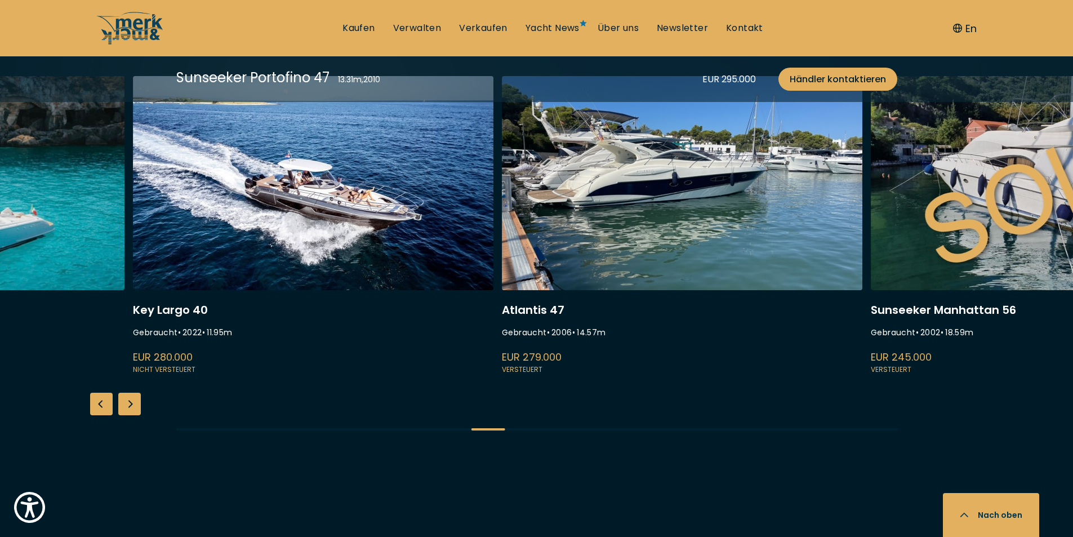
click at [338, 237] on link at bounding box center [313, 226] width 360 height 300
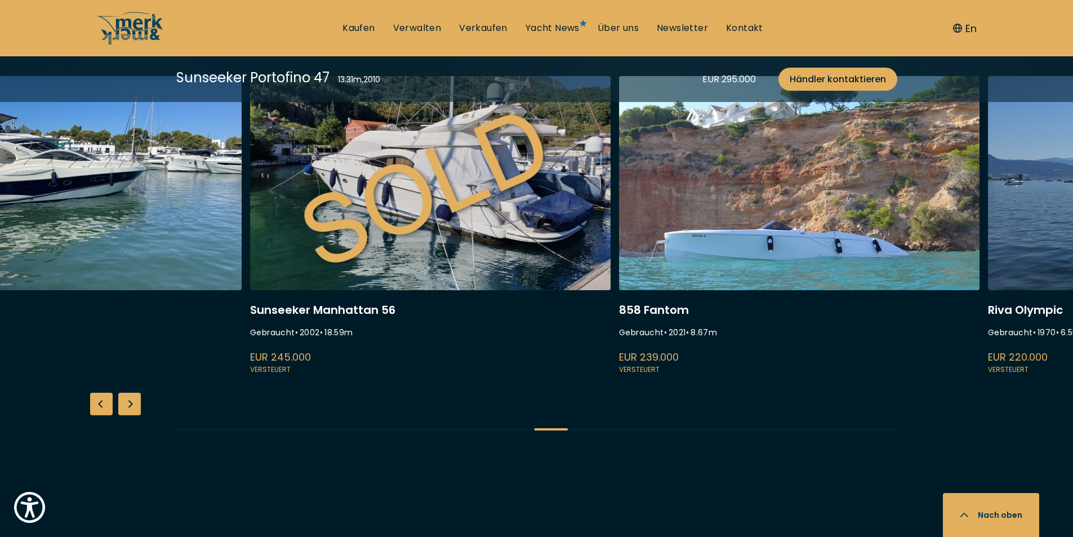
click at [112, 234] on link at bounding box center [61, 226] width 360 height 300
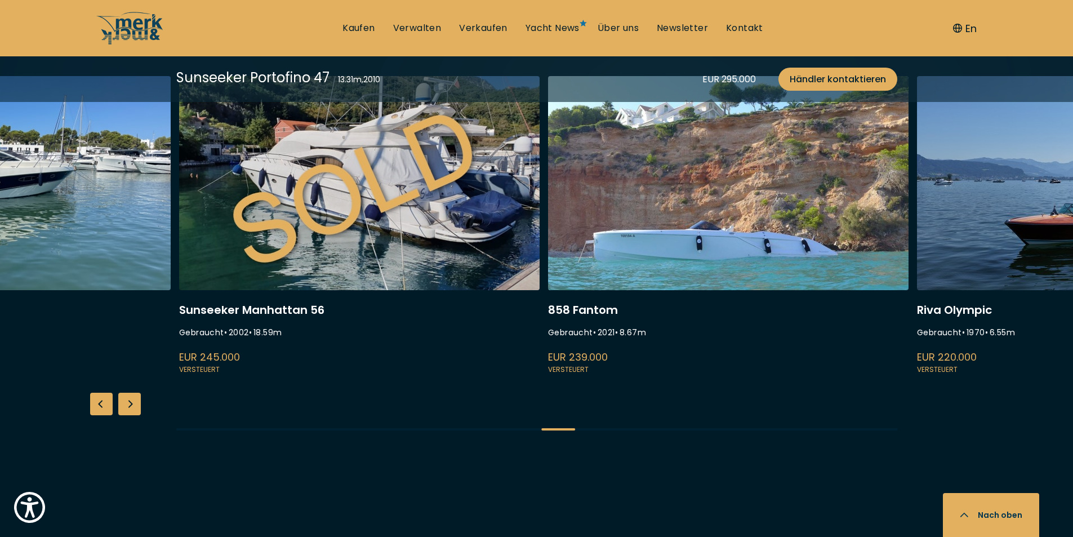
click at [548, 230] on link at bounding box center [728, 226] width 360 height 300
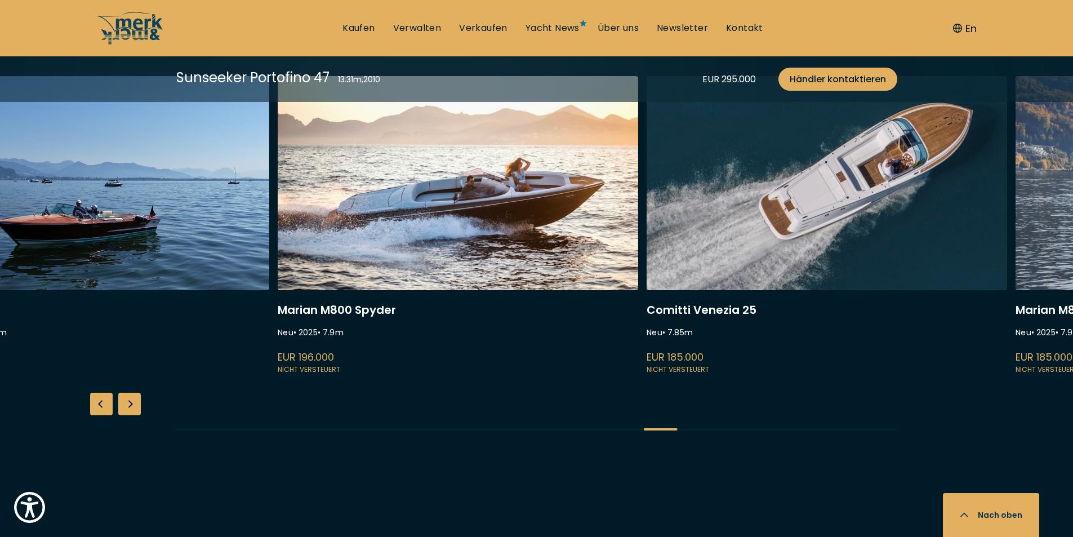
click at [278, 224] on link at bounding box center [458, 226] width 360 height 300
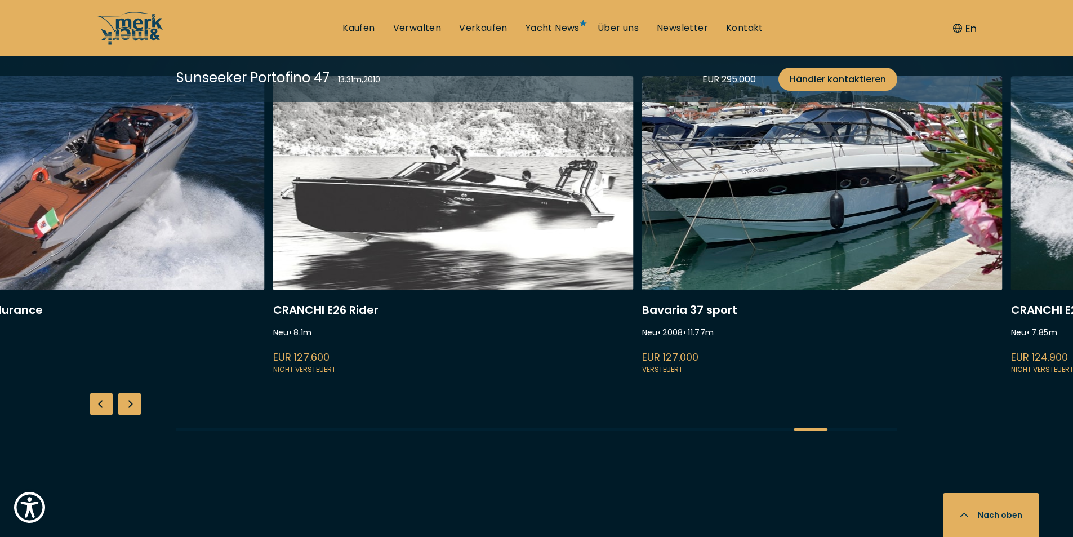
click at [0, 257] on link at bounding box center [84, 226] width 360 height 300
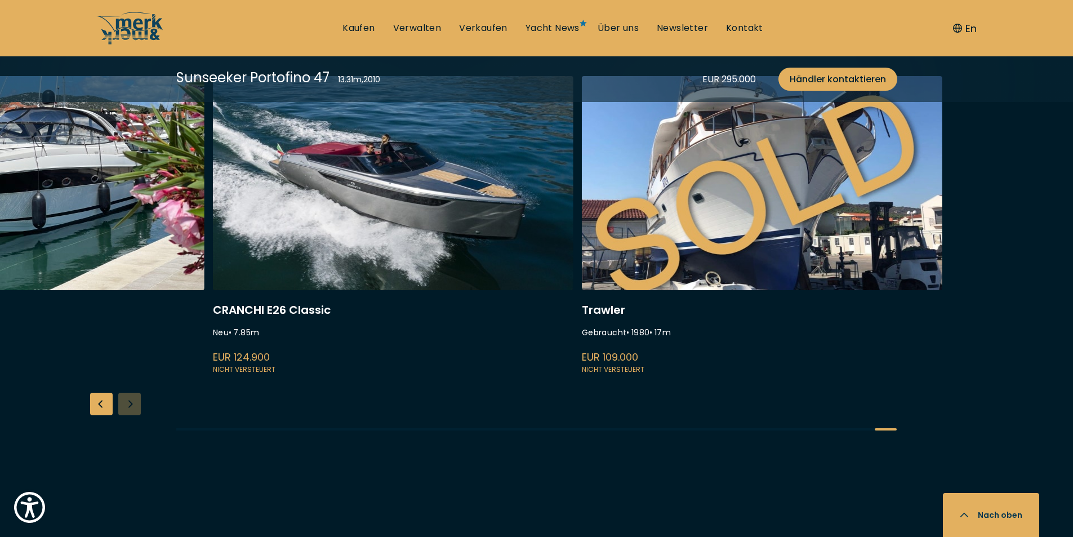
click at [275, 215] on link at bounding box center [393, 226] width 360 height 300
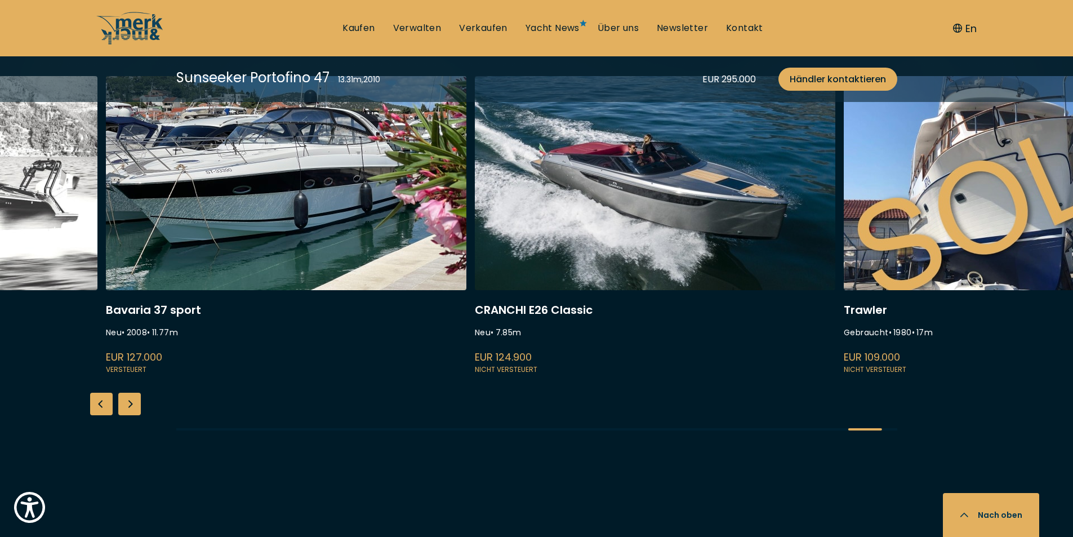
click at [466, 202] on link at bounding box center [286, 226] width 360 height 300
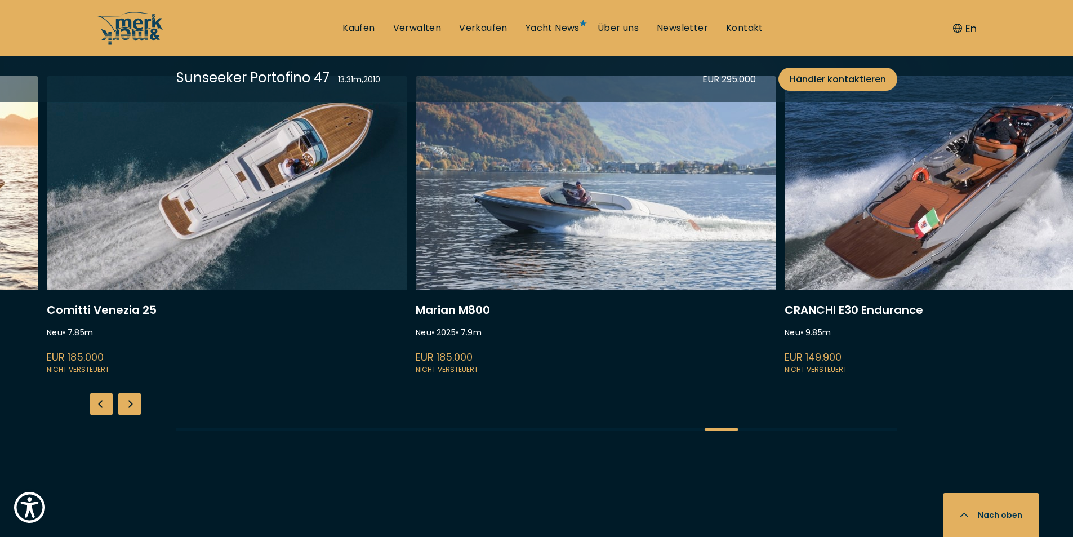
click at [1001, 275] on link at bounding box center [964, 226] width 360 height 300
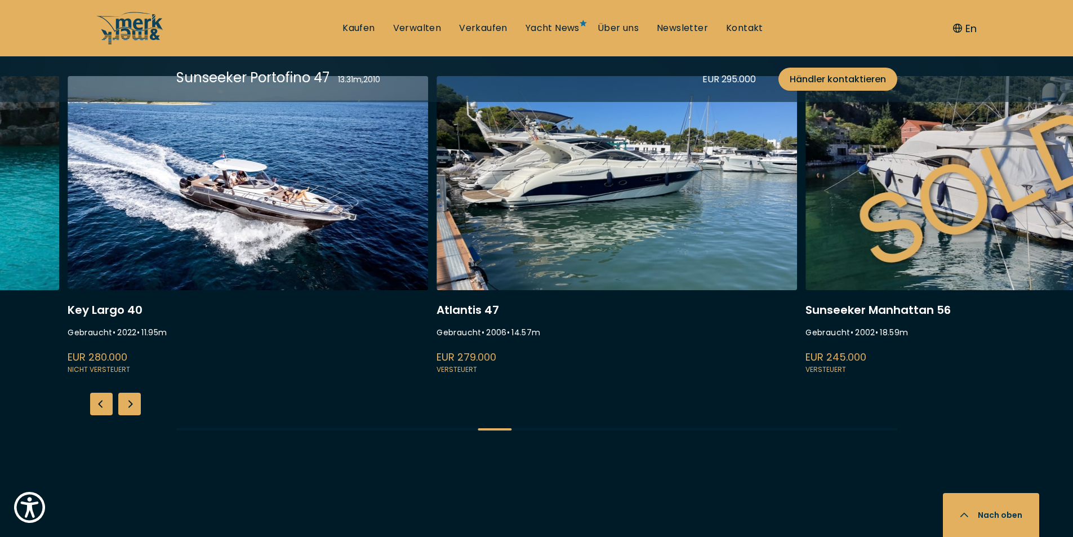
click at [989, 251] on link at bounding box center [985, 226] width 360 height 300
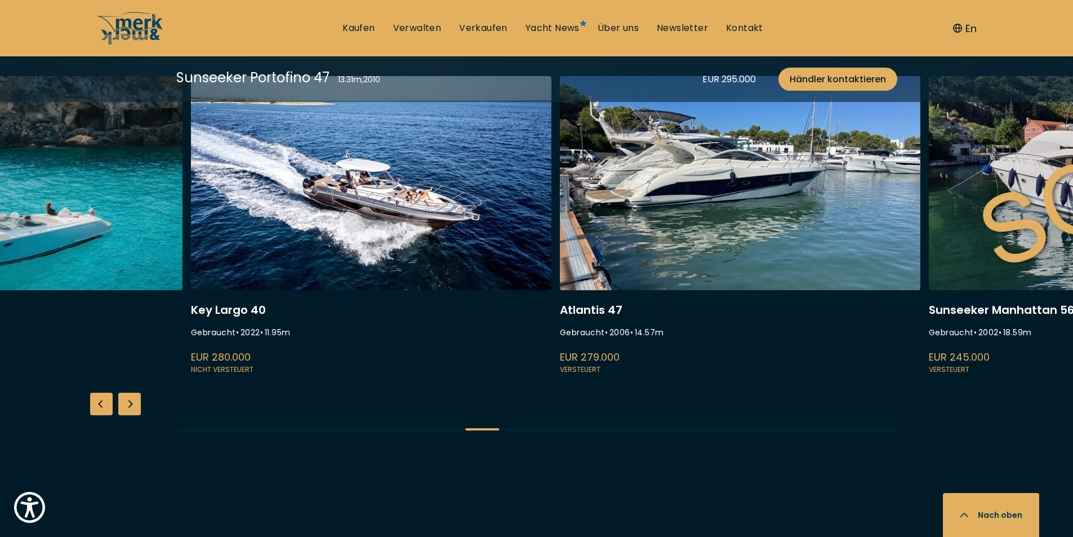
click at [778, 221] on link at bounding box center [740, 226] width 360 height 300
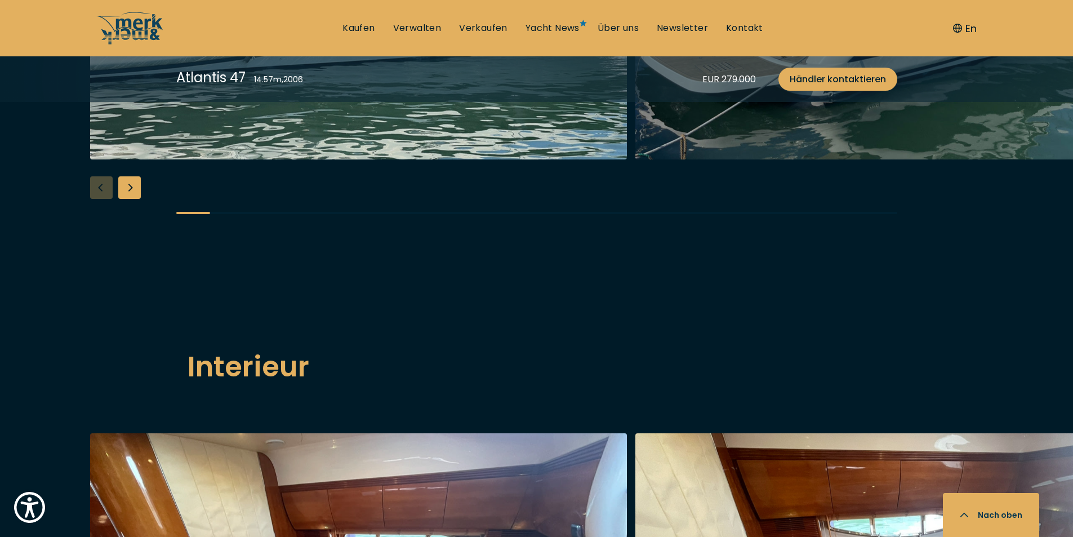
scroll to position [1464, 0]
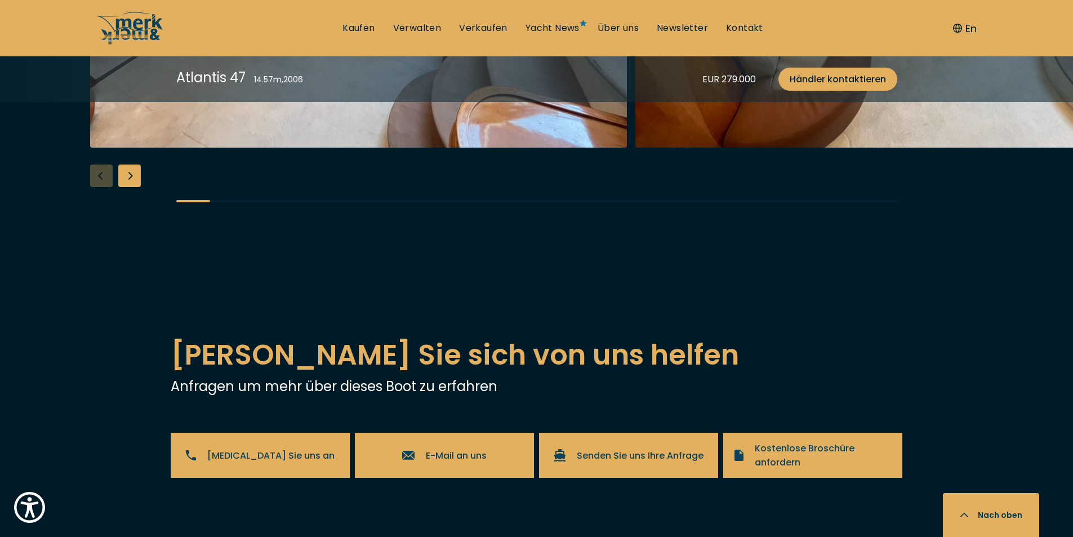
scroll to position [2140, 0]
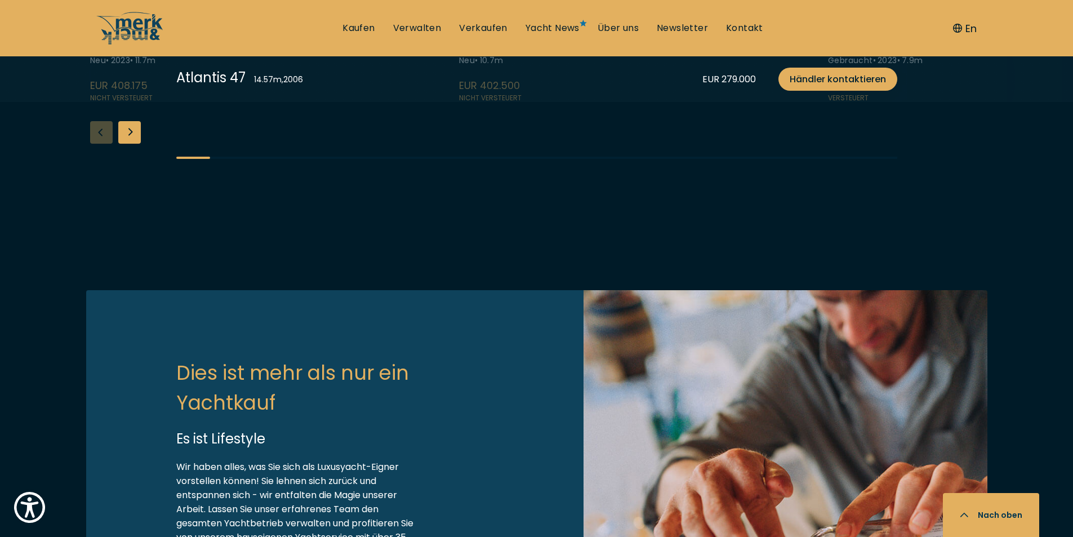
scroll to position [3041, 0]
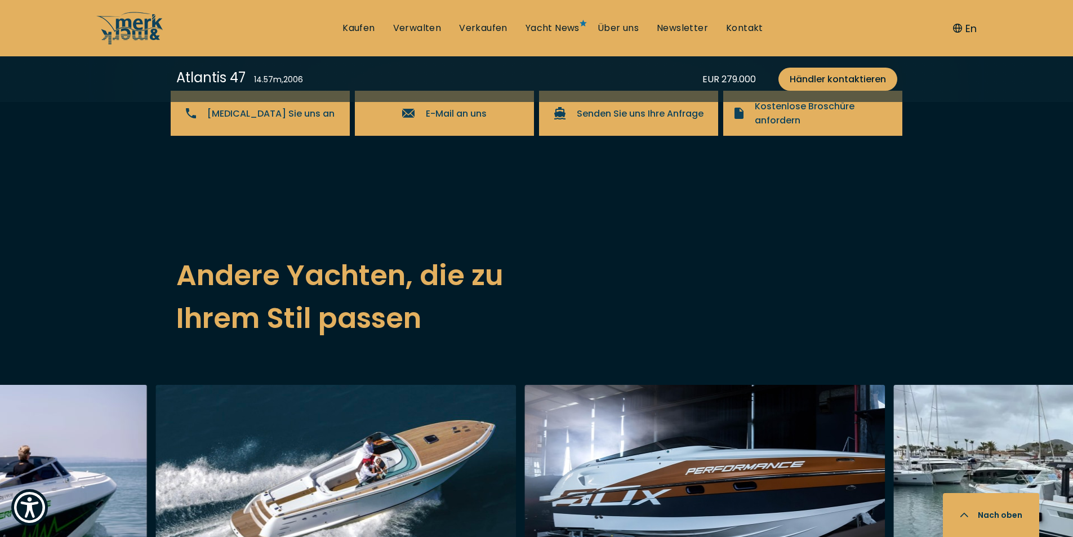
scroll to position [2140, 0]
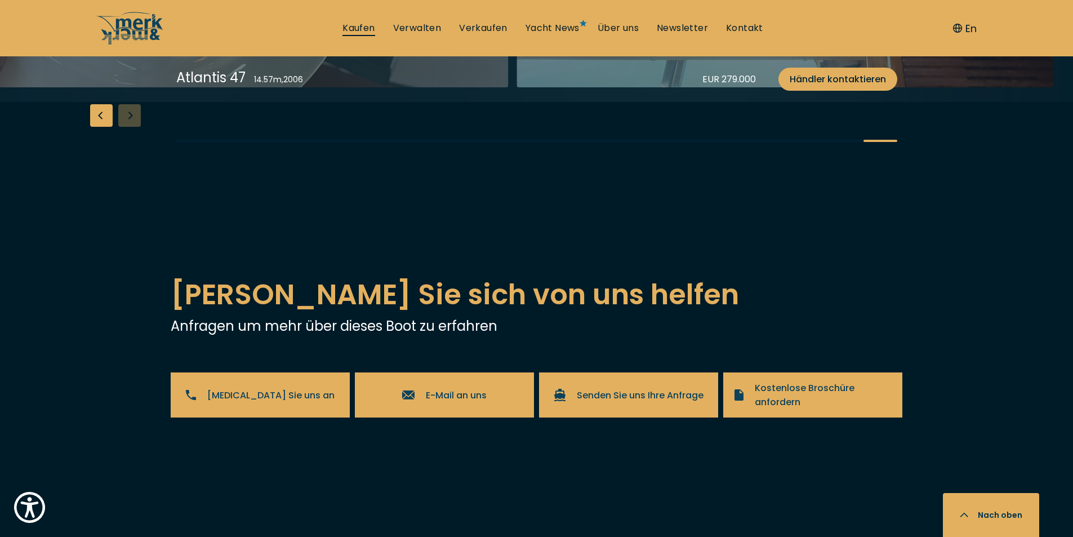
click at [367, 26] on link "Kaufen" at bounding box center [358, 28] width 32 height 12
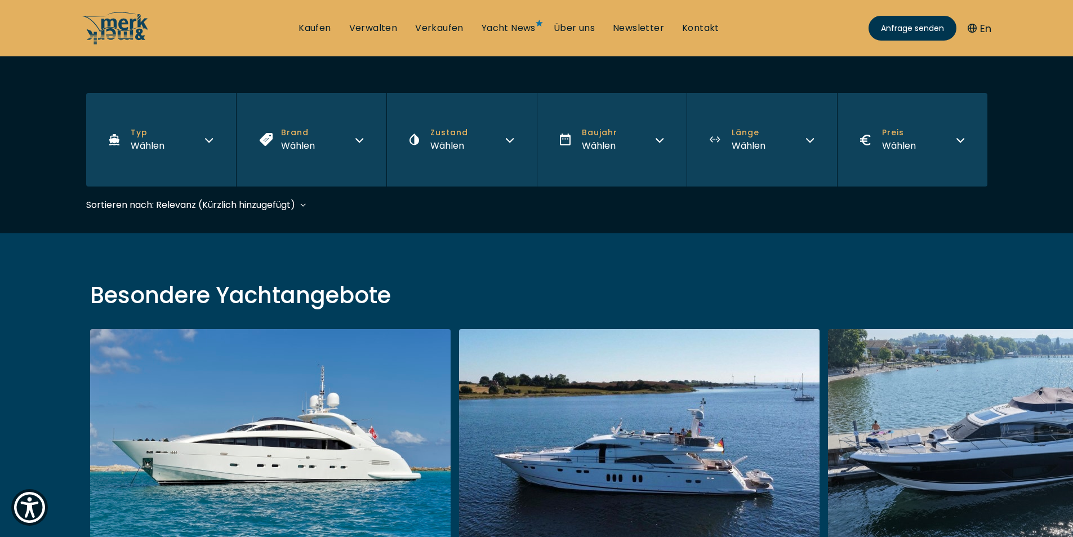
scroll to position [169, 0]
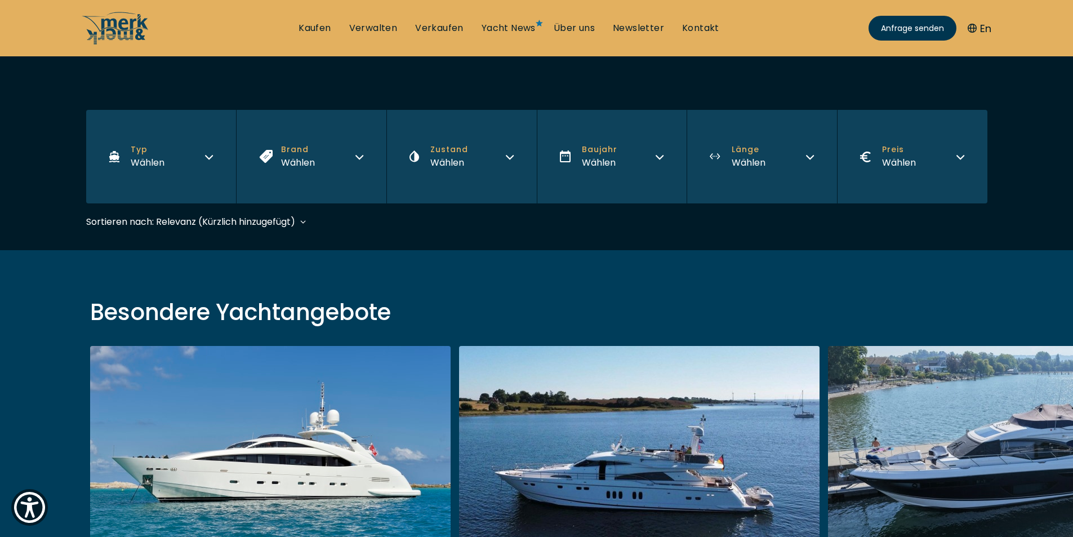
click at [954, 173] on button "Preis Wählen" at bounding box center [912, 156] width 150 height 93
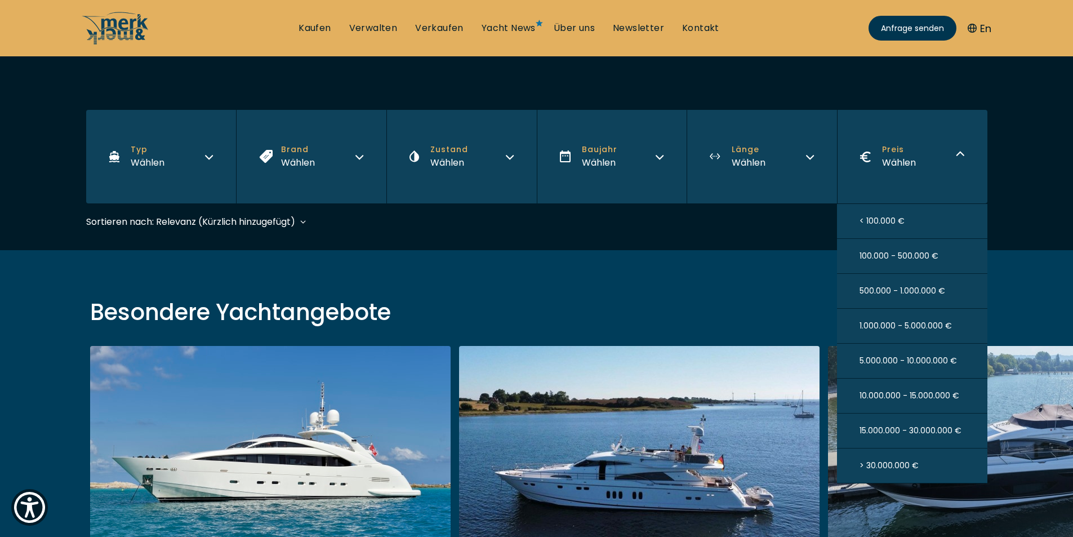
click at [902, 219] on span "< 100.000 €" at bounding box center [881, 221] width 45 height 12
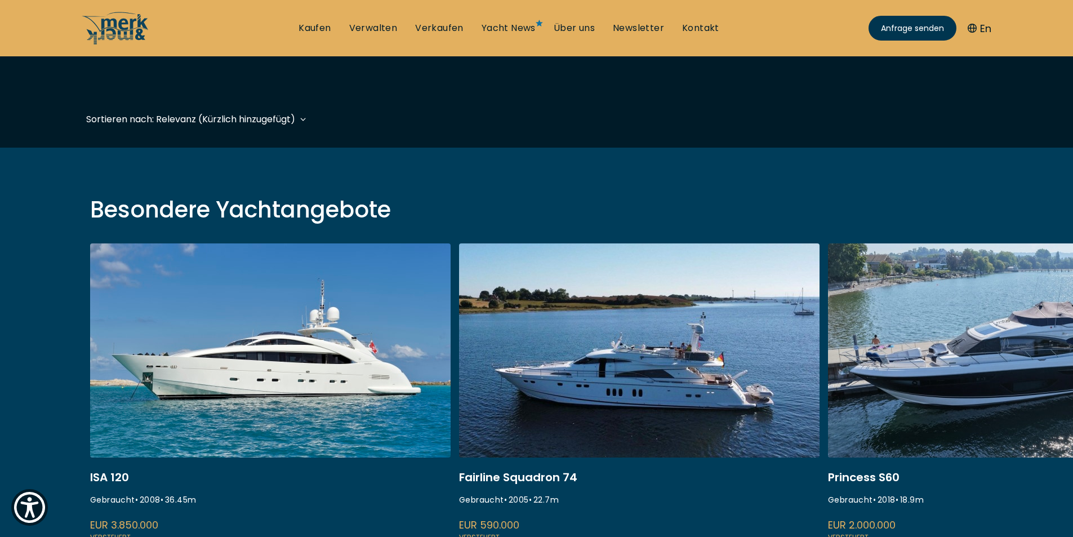
scroll to position [279, 0]
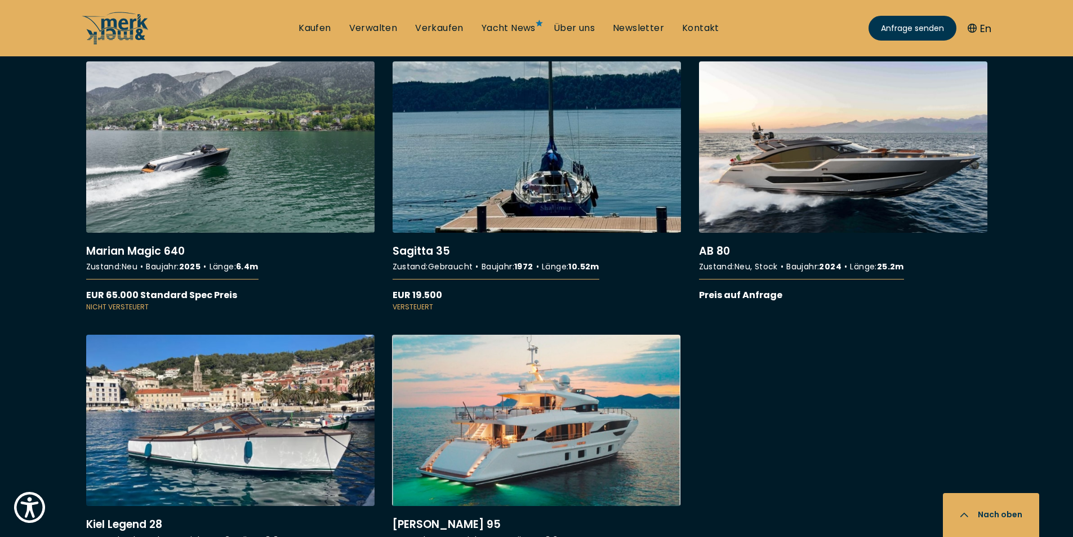
scroll to position [1014, 0]
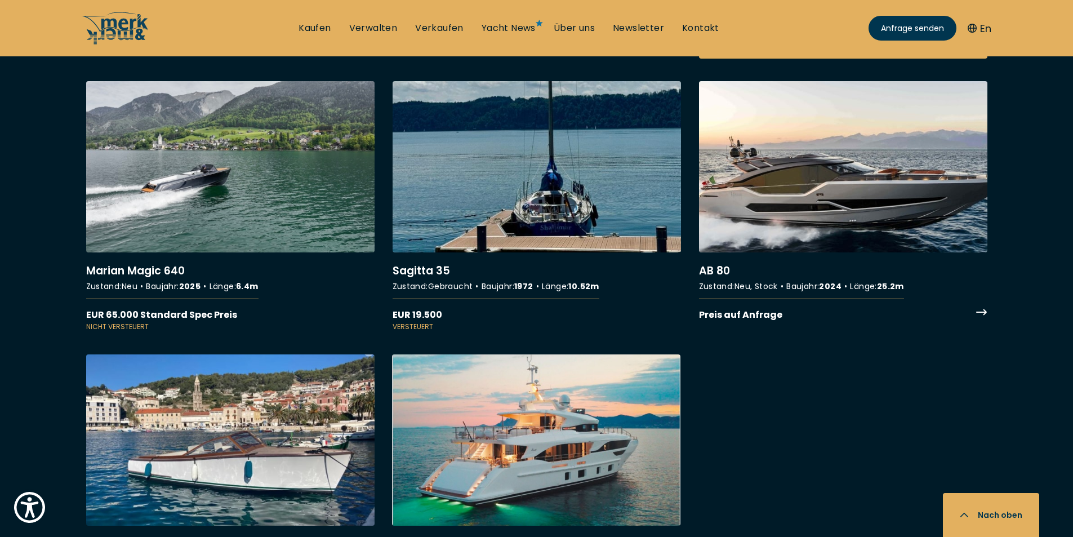
click at [885, 192] on link "More details about AB 80" at bounding box center [843, 201] width 288 height 240
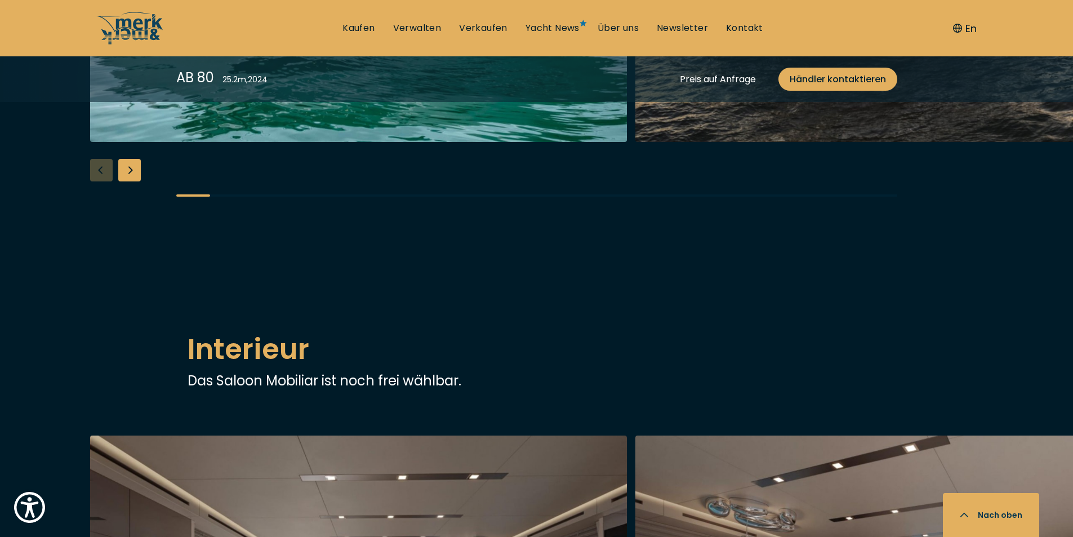
scroll to position [1295, 0]
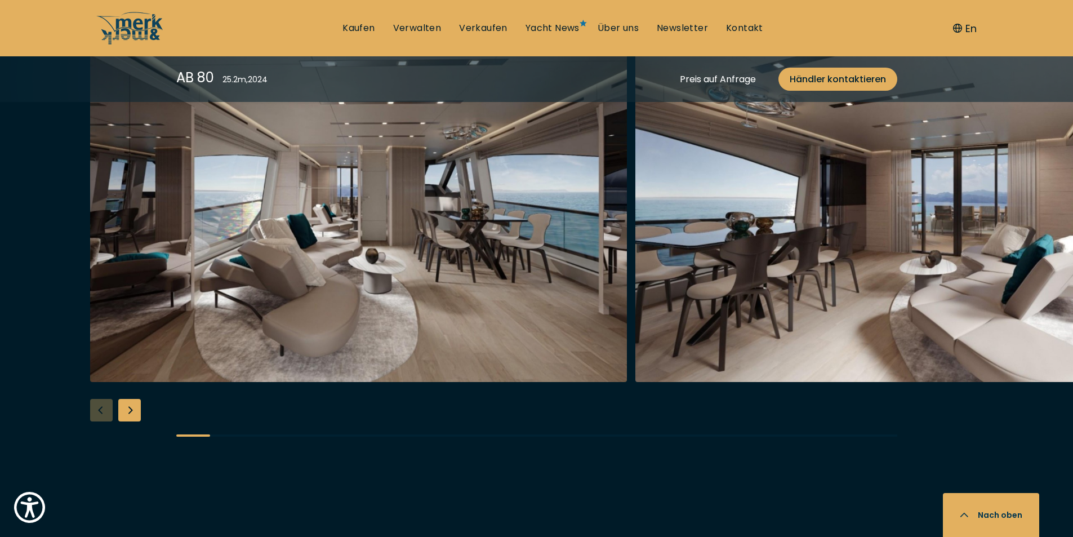
scroll to position [1971, 0]
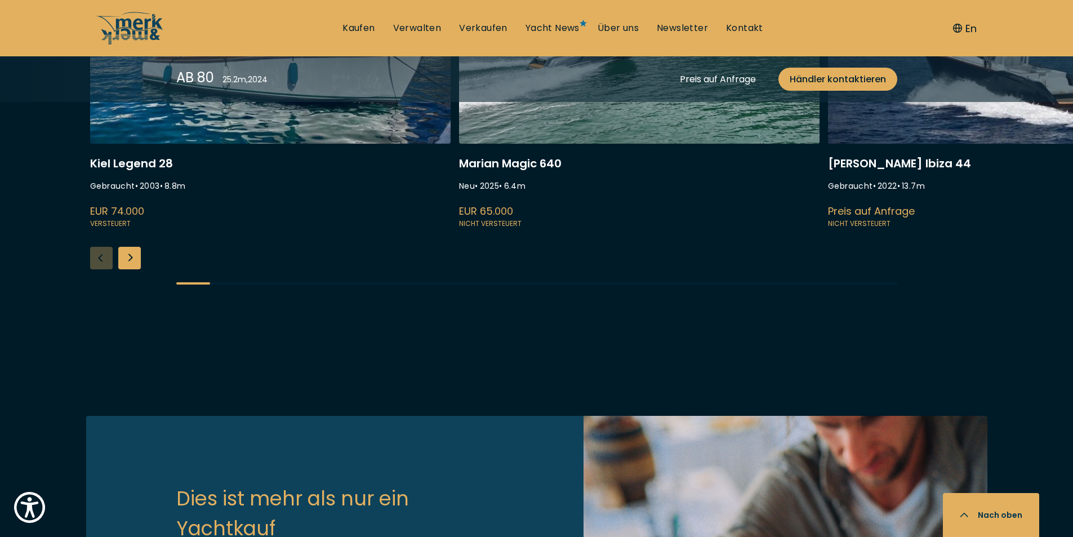
scroll to position [2703, 0]
